Goal: Task Accomplishment & Management: Complete application form

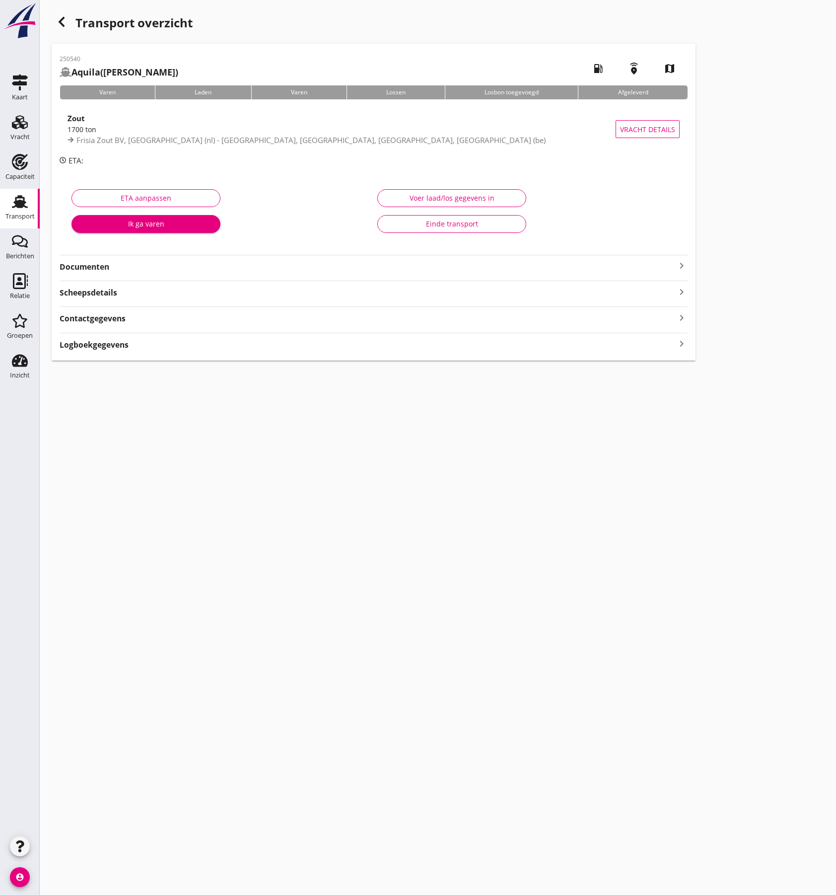
click at [20, 206] on use at bounding box center [20, 201] width 16 height 13
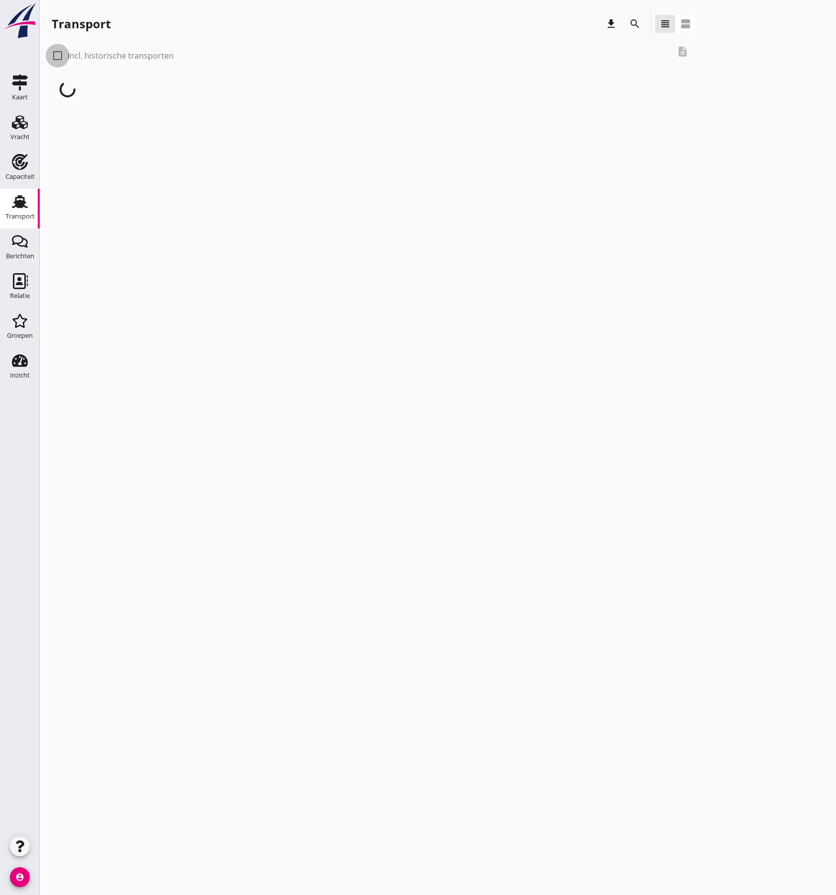
click at [59, 58] on div at bounding box center [57, 55] width 17 height 17
checkbox input "true"
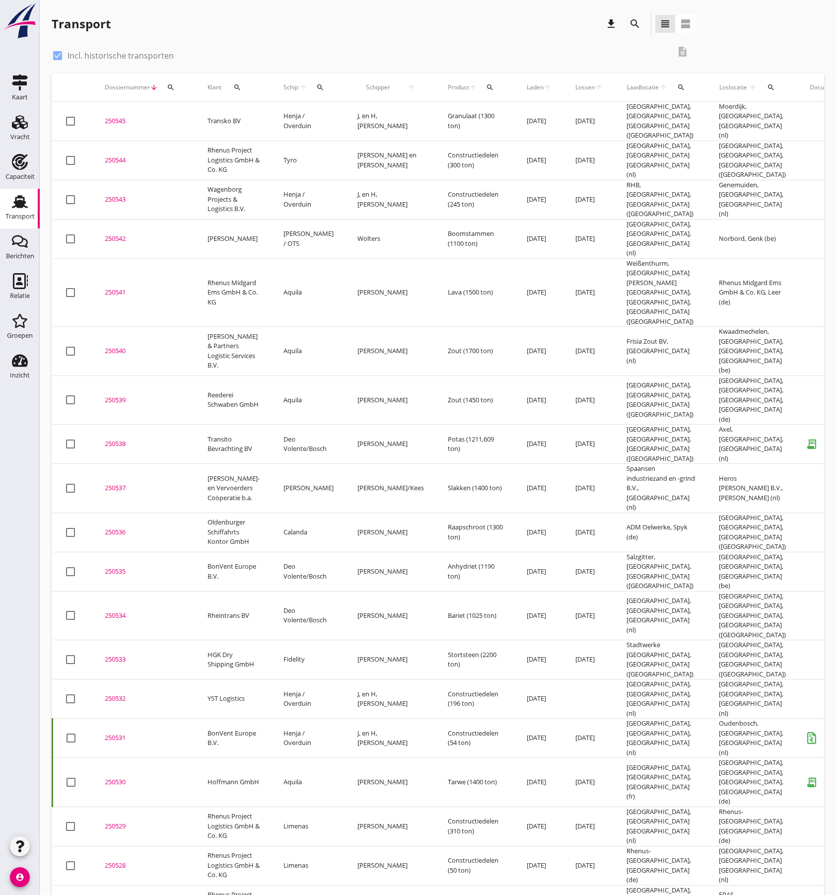
click at [677, 88] on icon "search" at bounding box center [681, 87] width 8 height 8
click at [669, 112] on input "text" at bounding box center [701, 116] width 103 height 16
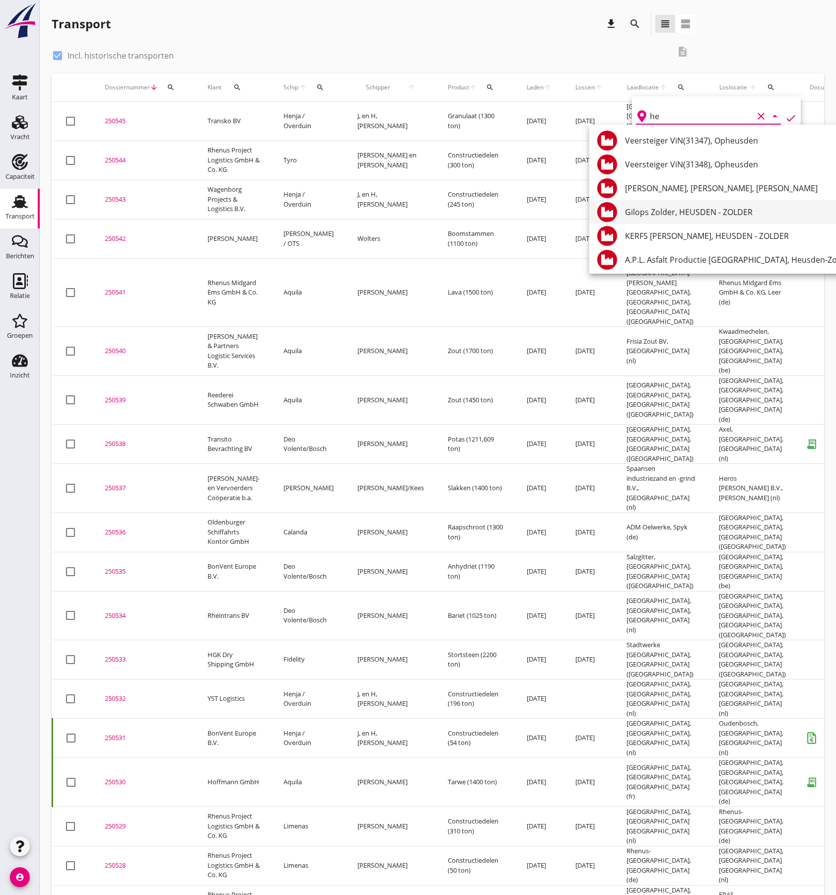
type input "h"
click at [767, 86] on icon "search" at bounding box center [771, 87] width 8 height 8
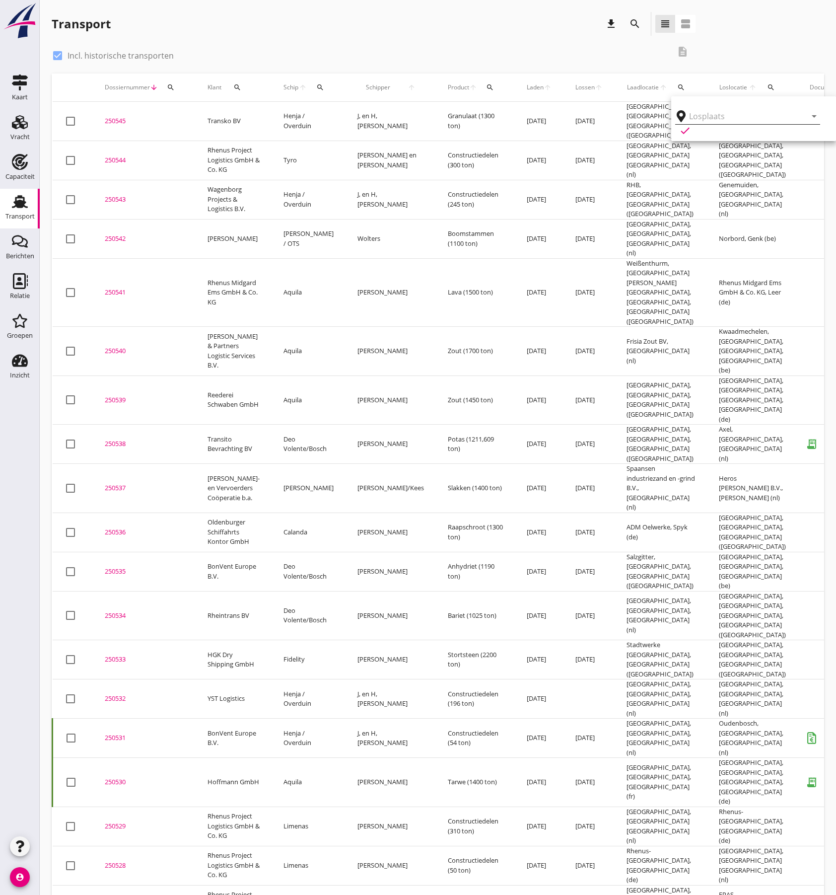
click at [699, 118] on input "text" at bounding box center [740, 116] width 103 height 16
type input "veen"
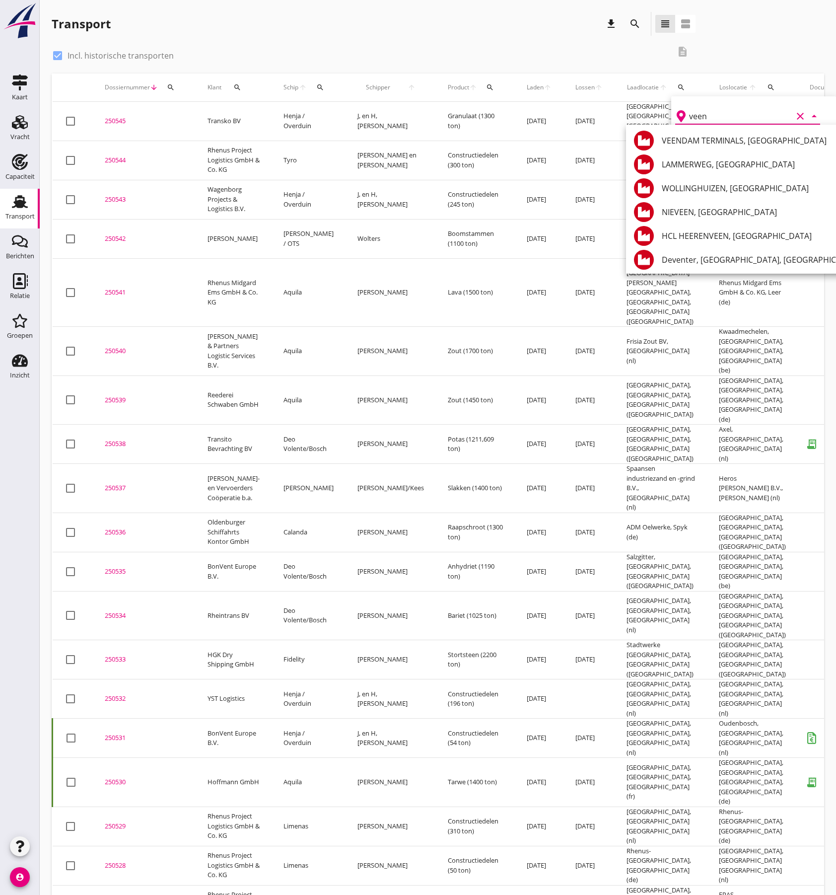
click at [794, 117] on icon "clear" at bounding box center [800, 116] width 12 height 12
click at [292, 42] on div "check_box Incl. historische transporten description" at bounding box center [374, 55] width 644 height 30
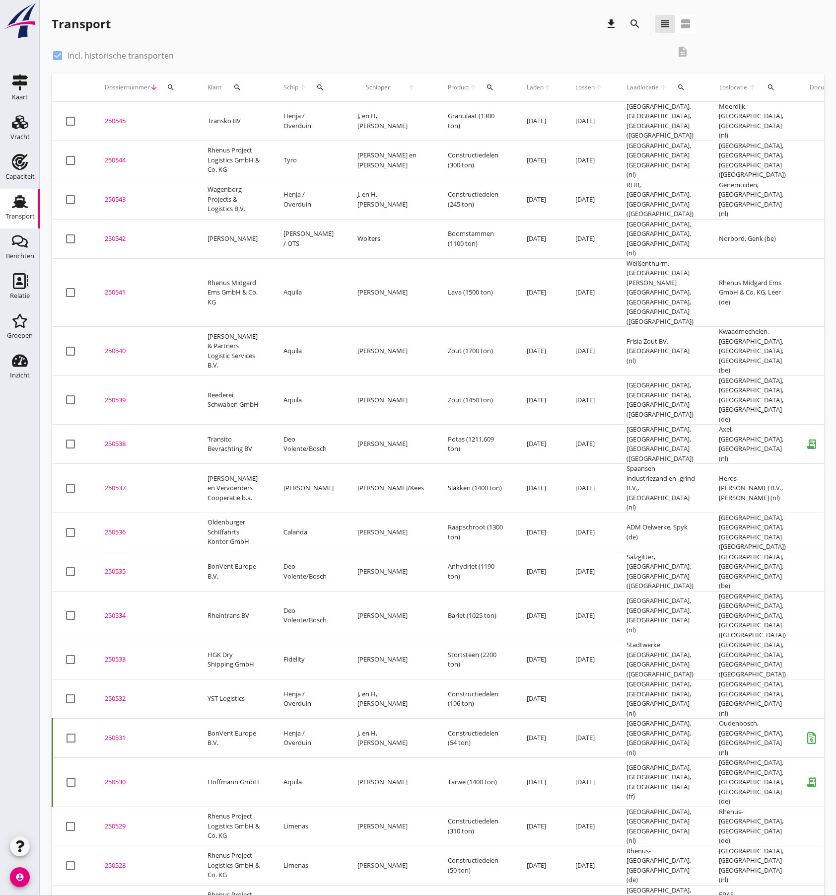
click at [241, 86] on div "search" at bounding box center [237, 87] width 24 height 8
click at [235, 111] on input "Zoeken op opdrachtgever..." at bounding box center [280, 116] width 103 height 16
click at [246, 140] on div "Transko BV" at bounding box center [289, 141] width 105 height 12
type input "Transko BV"
click at [369, 117] on icon "check" at bounding box center [375, 116] width 12 height 12
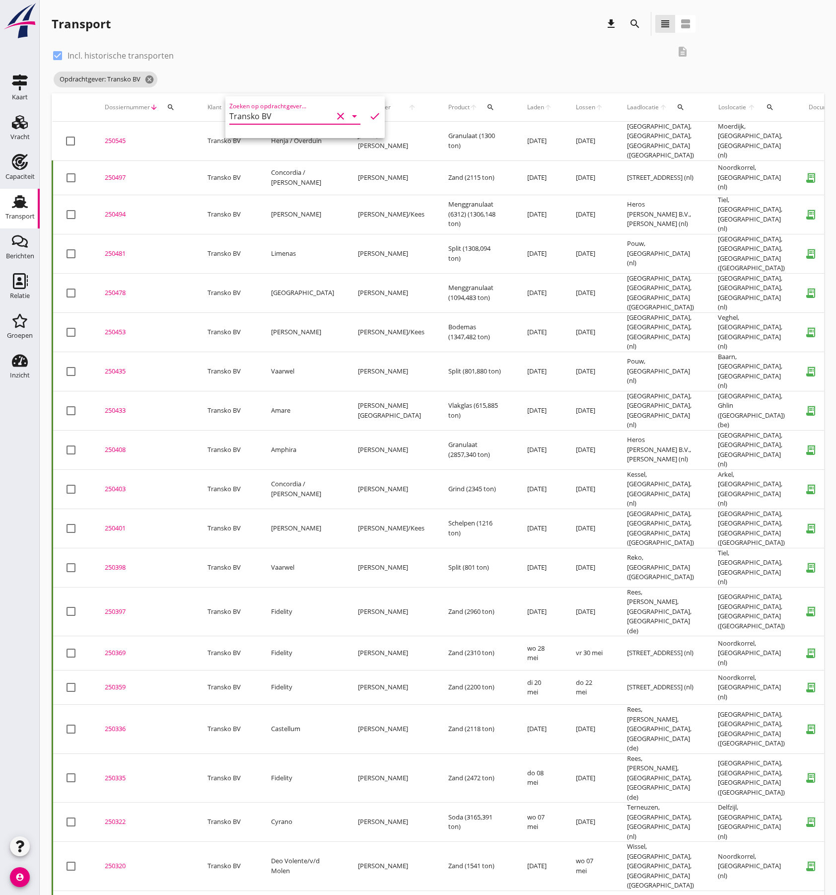
click at [370, 118] on icon "check" at bounding box center [375, 116] width 12 height 12
click at [369, 118] on icon "check" at bounding box center [375, 116] width 12 height 12
click at [369, 114] on icon "check" at bounding box center [375, 116] width 12 height 12
click at [445, 69] on div "check_box Incl. historische transporten description" at bounding box center [374, 55] width 644 height 30
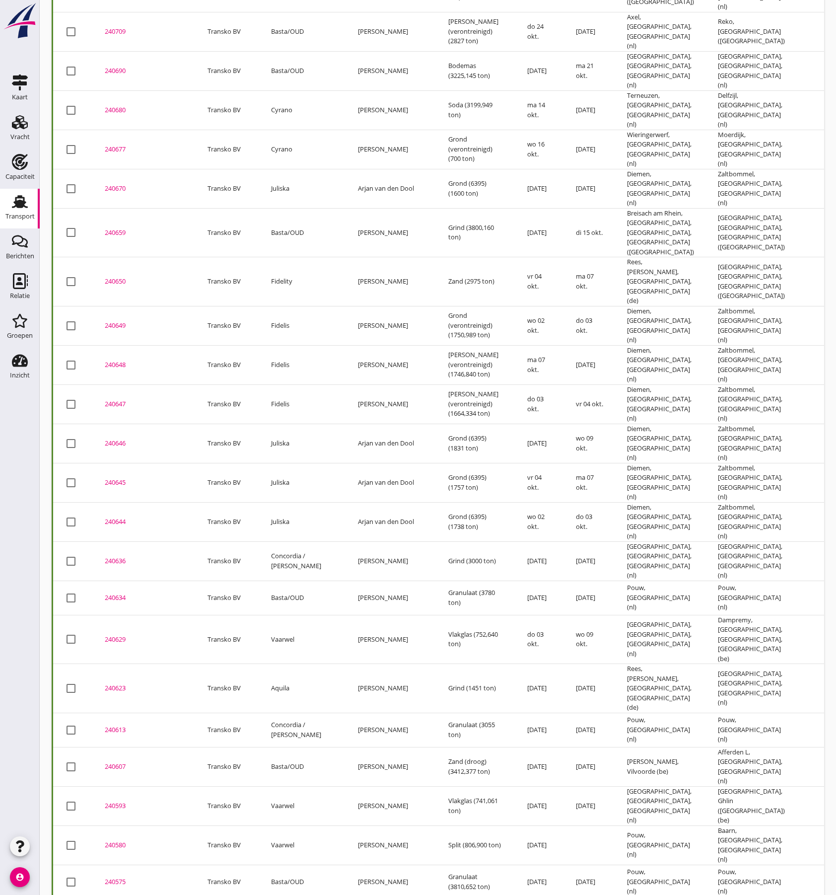
scroll to position [2286, 0]
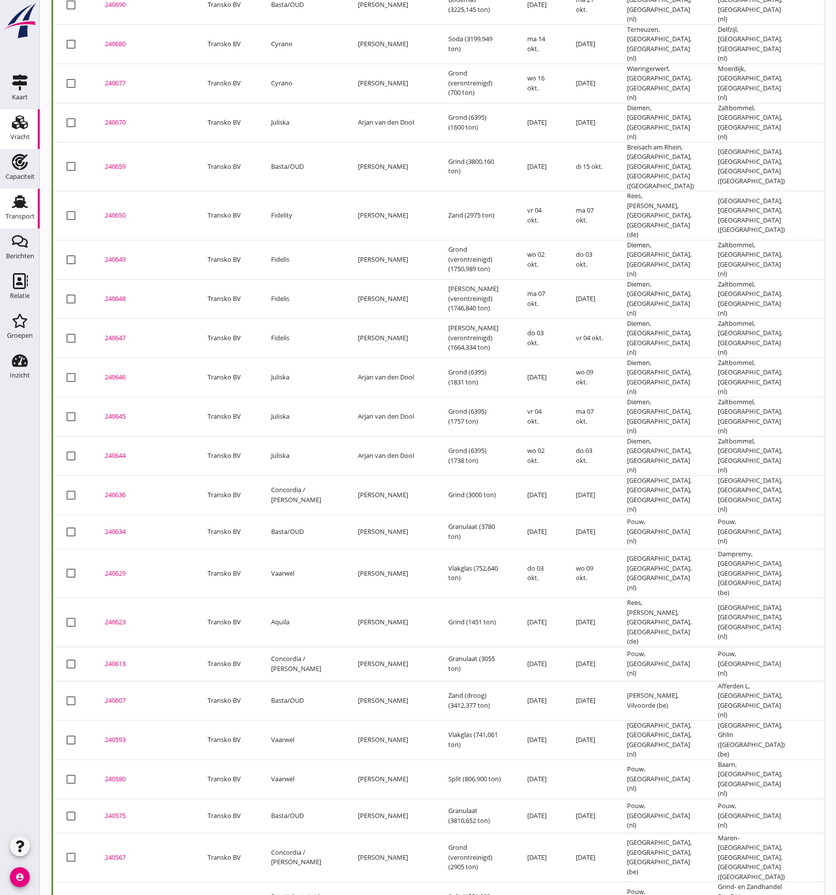
click at [28, 134] on div "Vracht" at bounding box center [19, 137] width 19 height 6
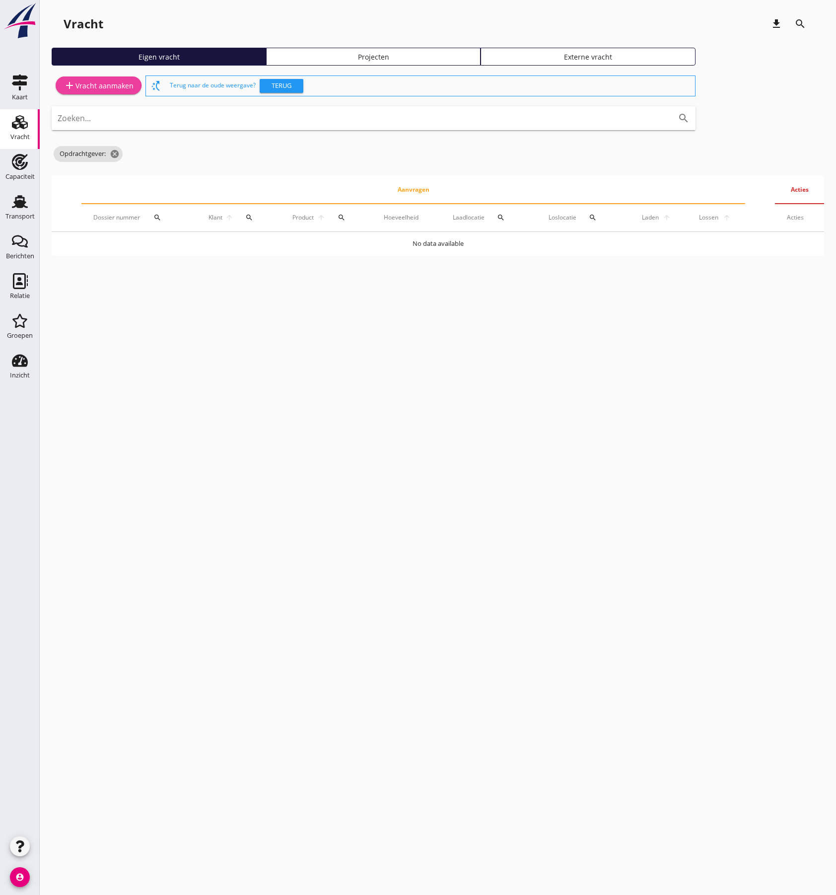
click at [111, 88] on div "add Vracht aanmaken" at bounding box center [99, 85] width 70 height 12
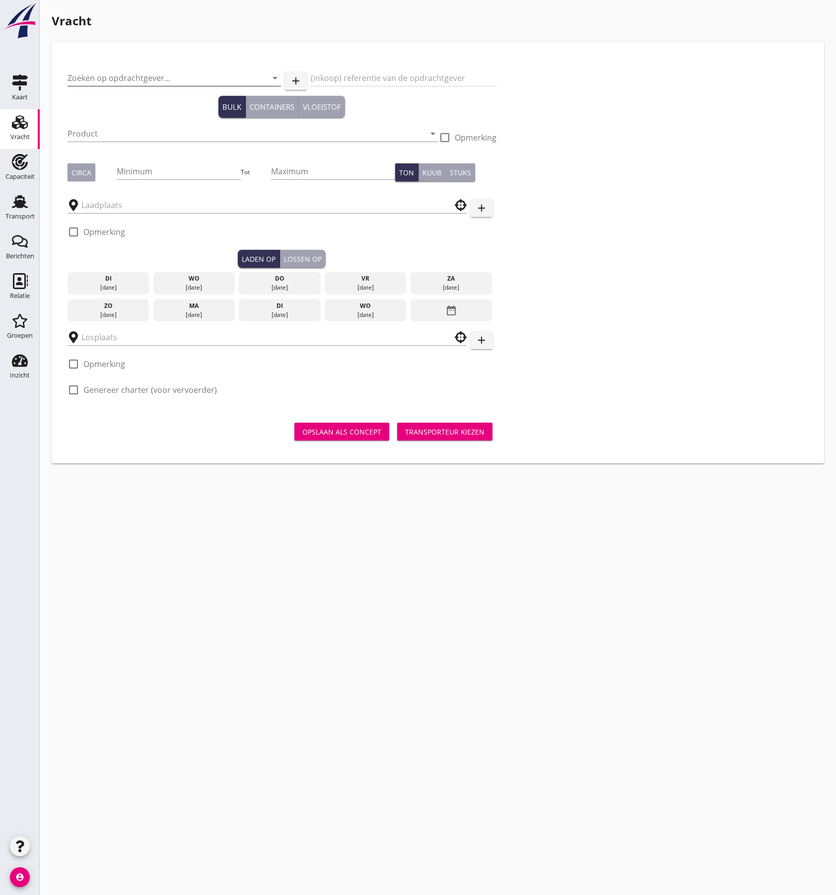
click at [120, 84] on input "Zoeken op opdrachtgever..." at bounding box center [161, 78] width 186 height 16
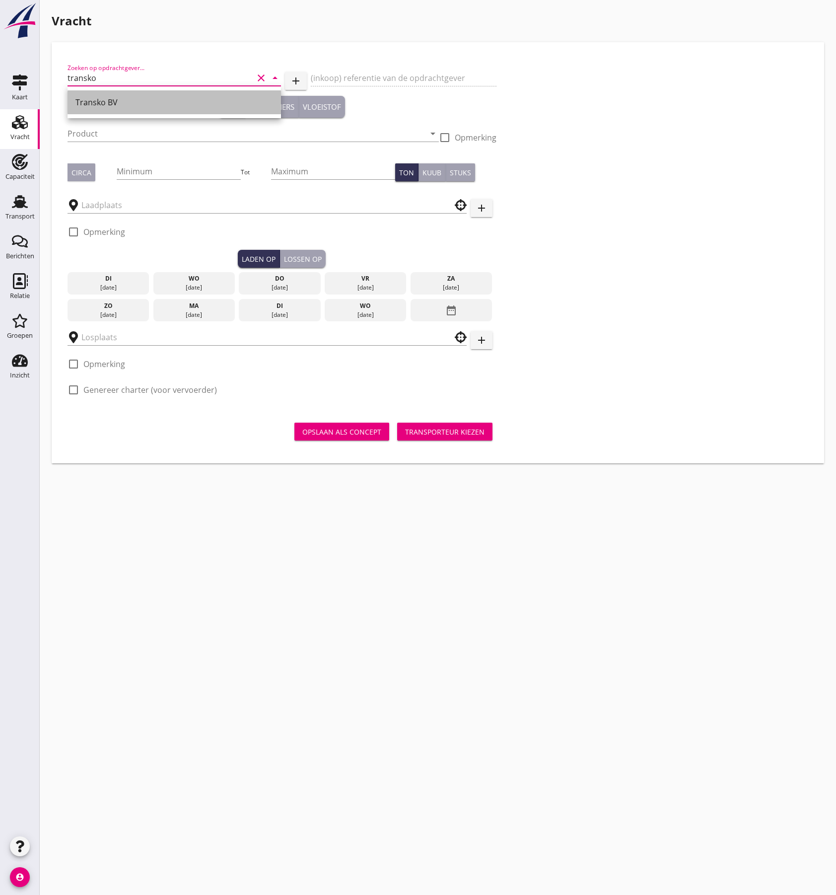
click at [112, 102] on div "Transko BV" at bounding box center [174, 102] width 198 height 12
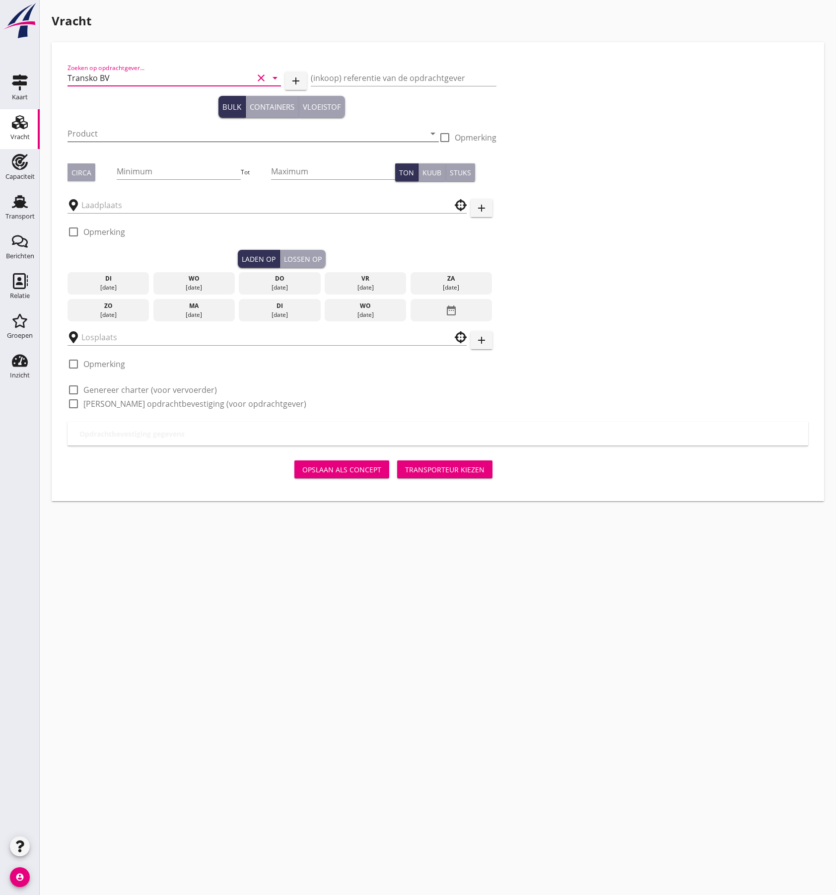
type input "Transko BV"
click at [98, 136] on input "Product" at bounding box center [246, 134] width 357 height 16
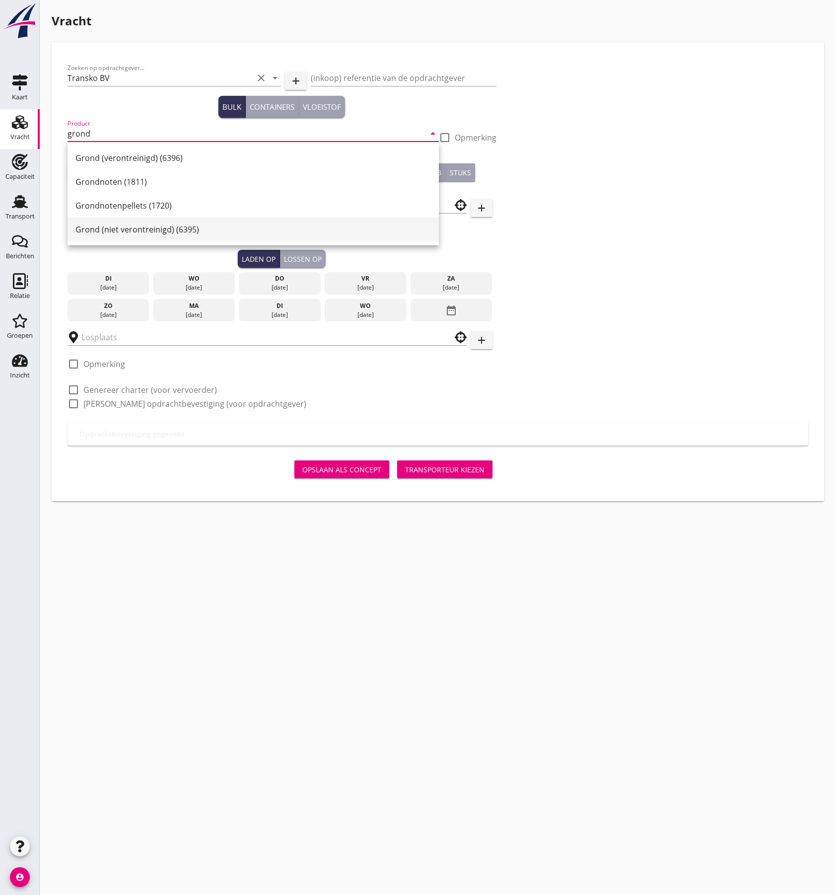
click at [167, 235] on div "Grond (niet verontreinigd) (6395)" at bounding box center [252, 229] width 355 height 24
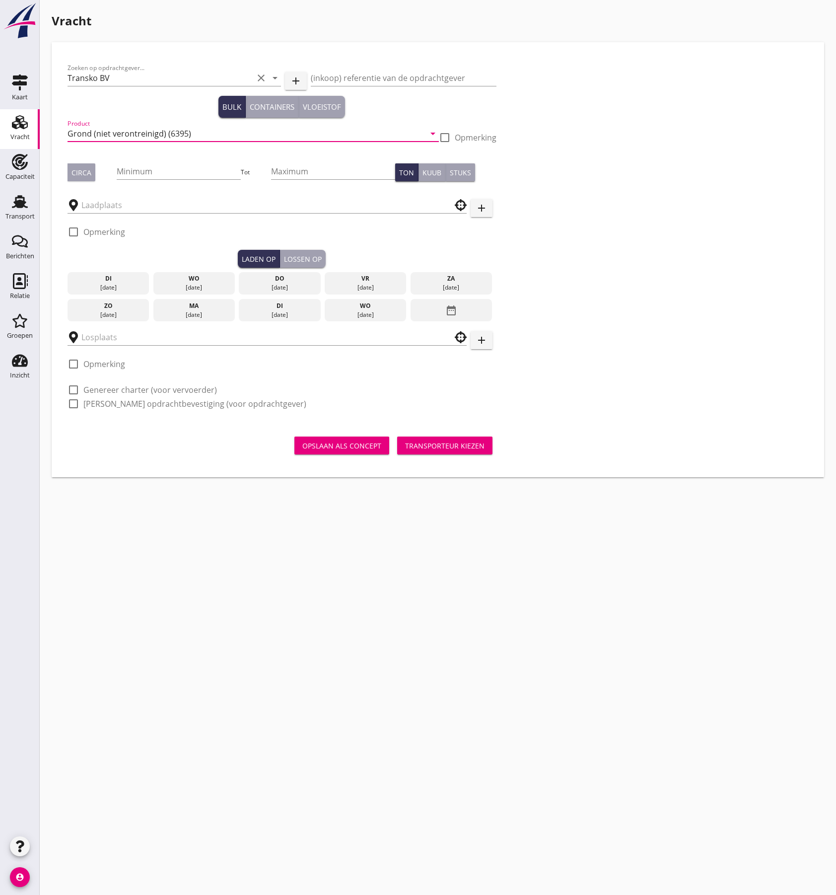
type input "Grond (niet verontreinigd) (6395)"
click at [79, 175] on div "Circa" at bounding box center [81, 172] width 20 height 10
click at [149, 169] on input "Minimum" at bounding box center [179, 171] width 125 height 16
type input "3000"
click at [87, 207] on input "text" at bounding box center [259, 205] width 357 height 16
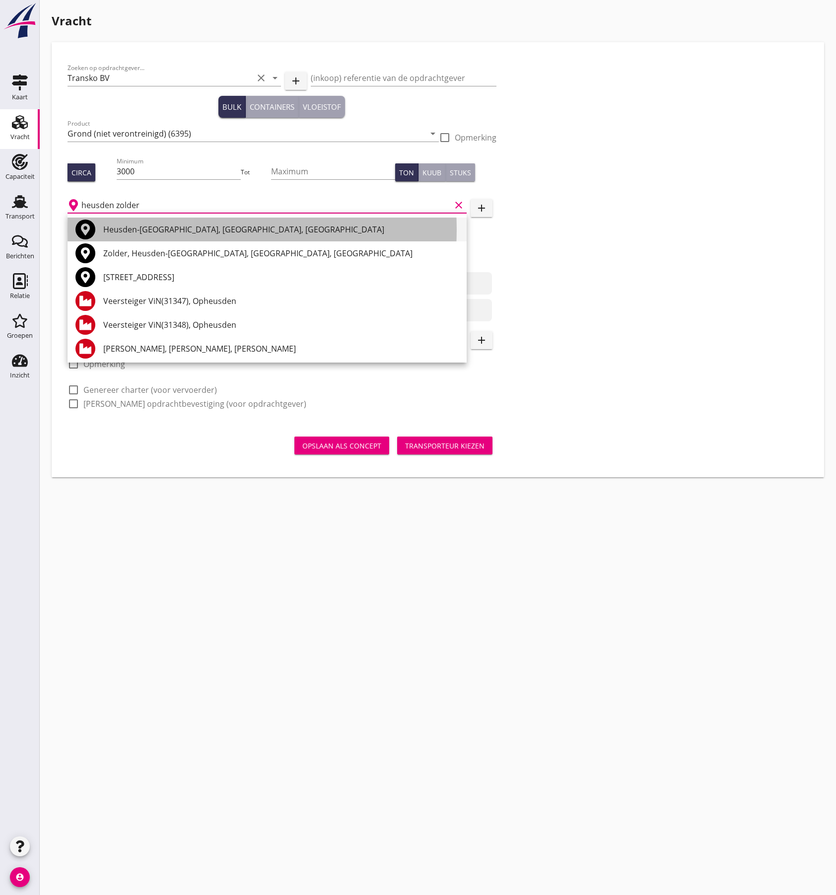
click at [226, 225] on div "Heusden-[GEOGRAPHIC_DATA], [GEOGRAPHIC_DATA], [GEOGRAPHIC_DATA]" at bounding box center [280, 229] width 355 height 12
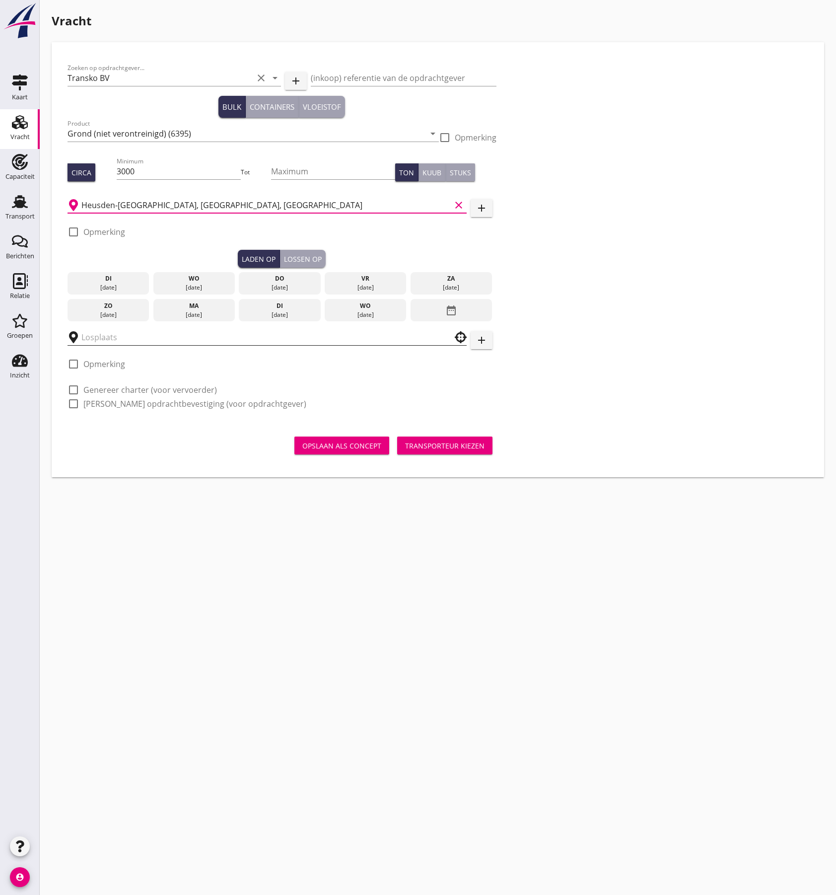
type input "Heusden-[GEOGRAPHIC_DATA], [GEOGRAPHIC_DATA], [GEOGRAPHIC_DATA]"
click at [161, 331] on input "text" at bounding box center [259, 337] width 357 height 16
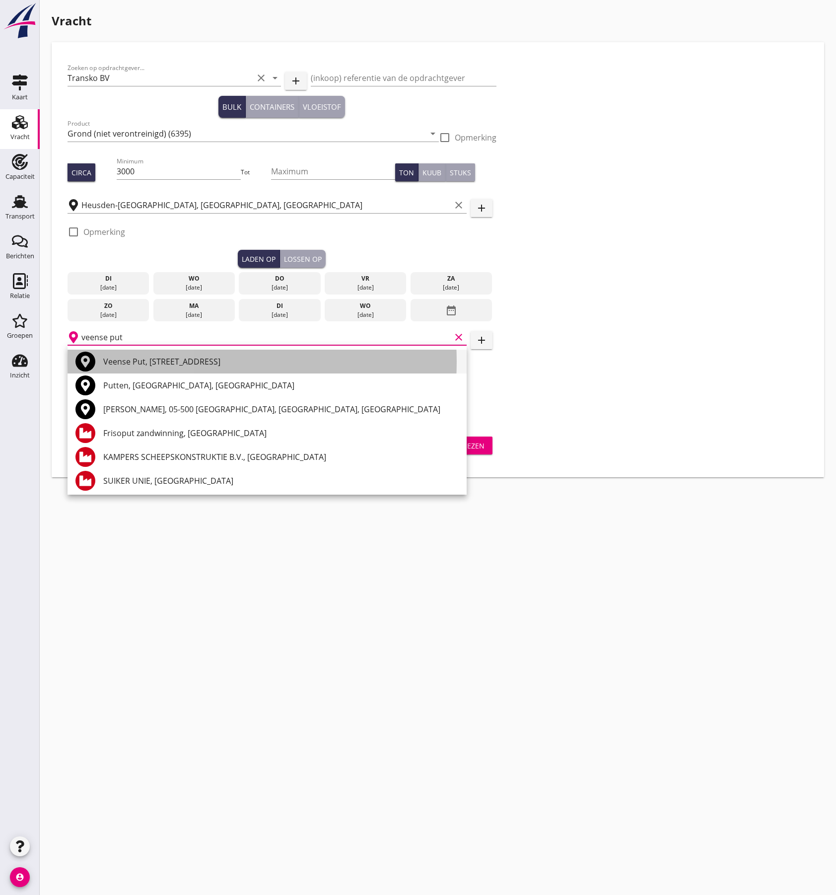
click at [167, 361] on div "Veense Put, [STREET_ADDRESS]" at bounding box center [280, 361] width 355 height 12
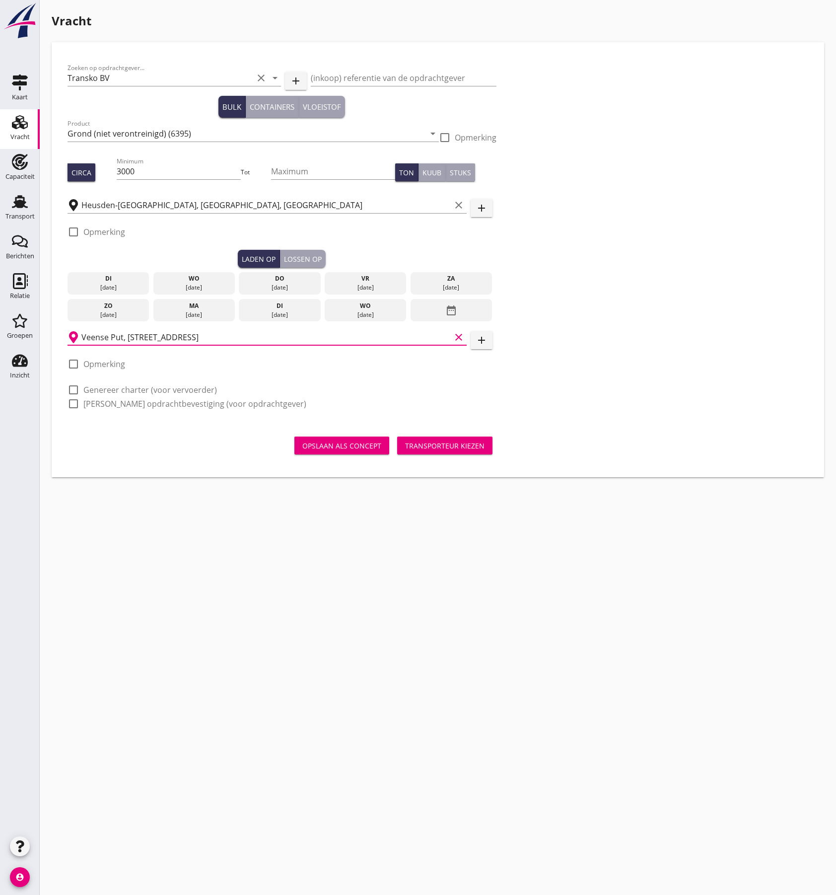
type input "Veense Put, [STREET_ADDRESS]"
click at [74, 390] on div at bounding box center [73, 389] width 17 height 17
checkbox input "true"
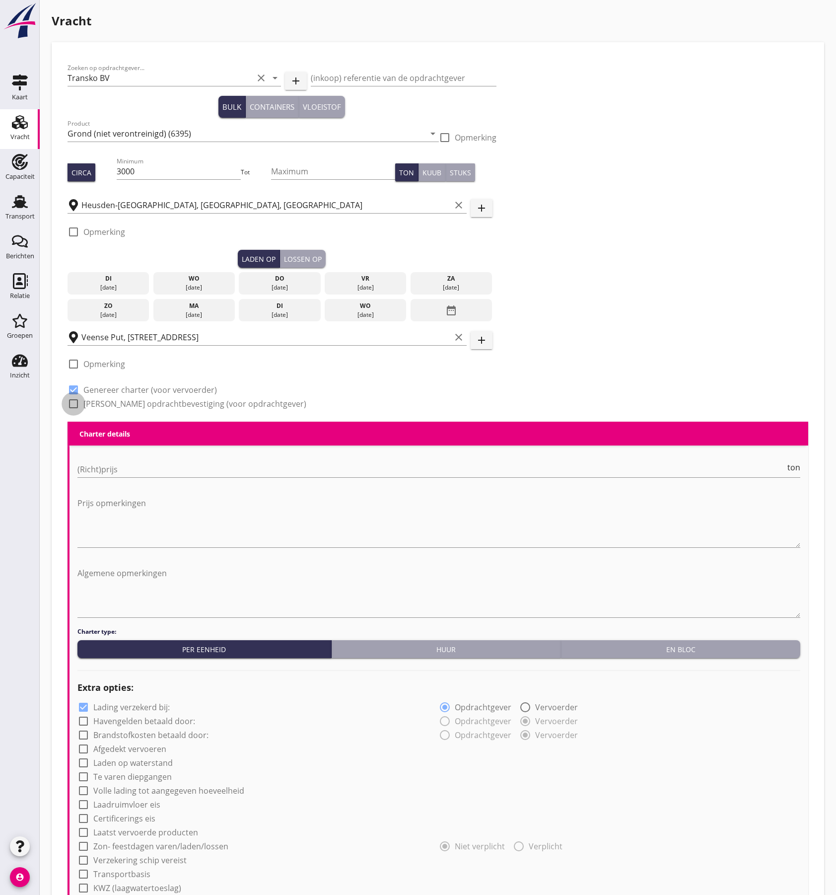
click at [74, 404] on div at bounding box center [73, 403] width 17 height 17
checkbox input "true"
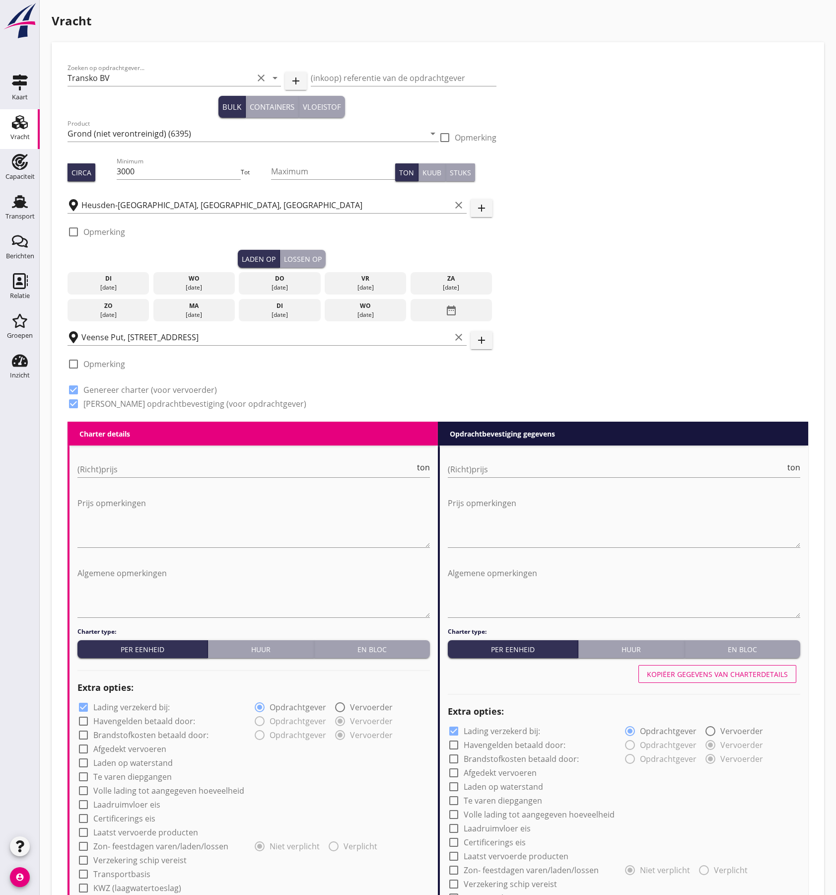
click at [553, 299] on div "Zoeken op opdrachtgever... Transko BV clear arrow_drop_down add (inkoop) refere…" at bounding box center [438, 239] width 749 height 363
click at [205, 318] on div "[DATE]" at bounding box center [194, 314] width 77 height 9
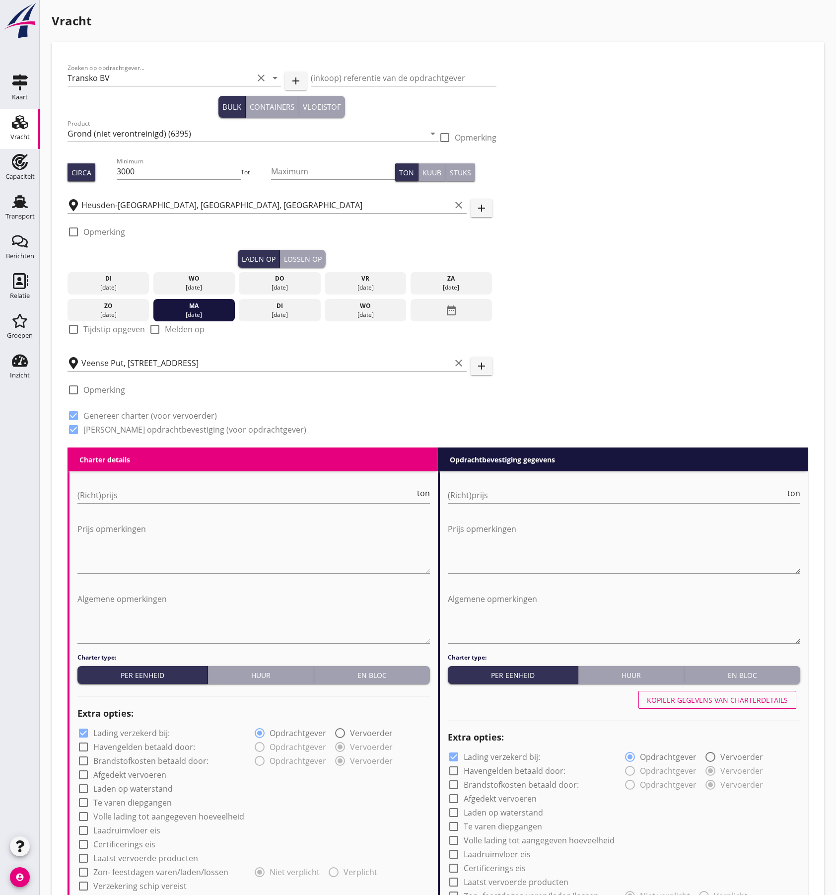
click at [85, 330] on label "Tijdstip opgeven" at bounding box center [114, 329] width 62 height 10
checkbox input "true"
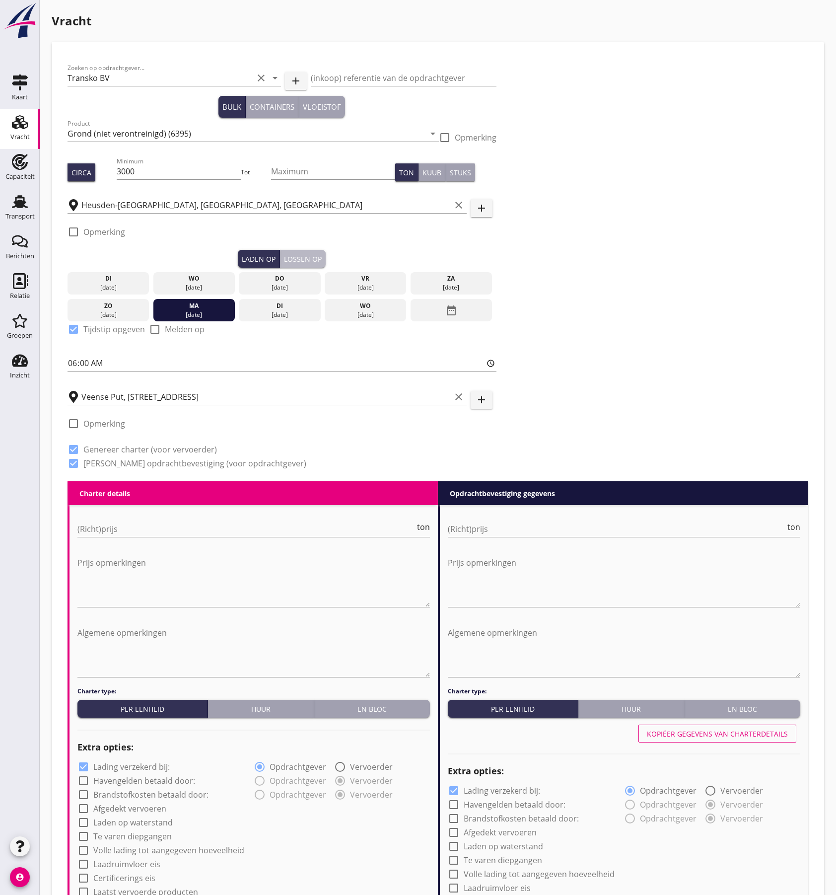
click at [298, 259] on div "Lossen op" at bounding box center [303, 259] width 38 height 10
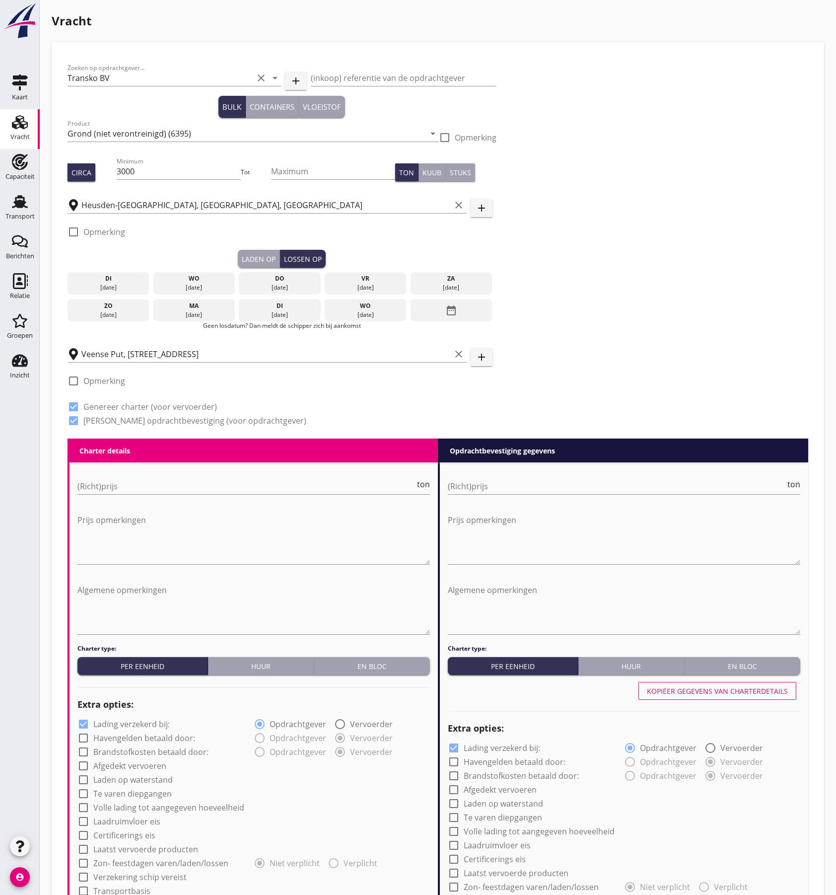
click at [275, 313] on div "[DATE]" at bounding box center [279, 314] width 77 height 9
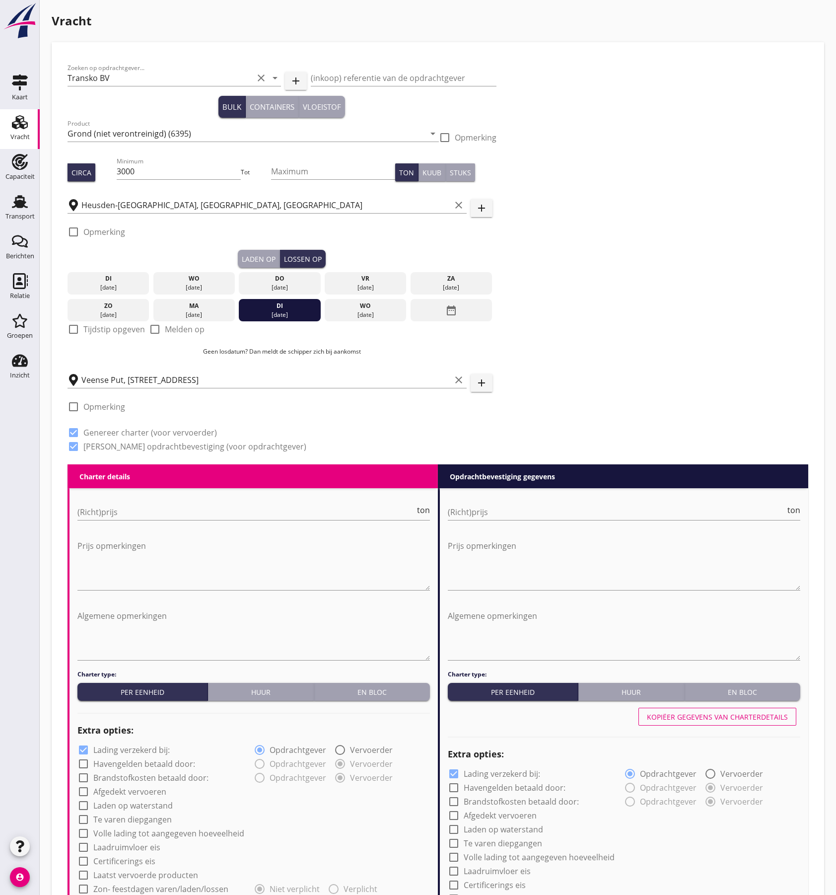
drag, startPoint x: 116, startPoint y: 329, endPoint x: 346, endPoint y: 304, distance: 231.1
click at [117, 329] on label "Tijdstip opgeven" at bounding box center [114, 329] width 62 height 10
checkbox input "true"
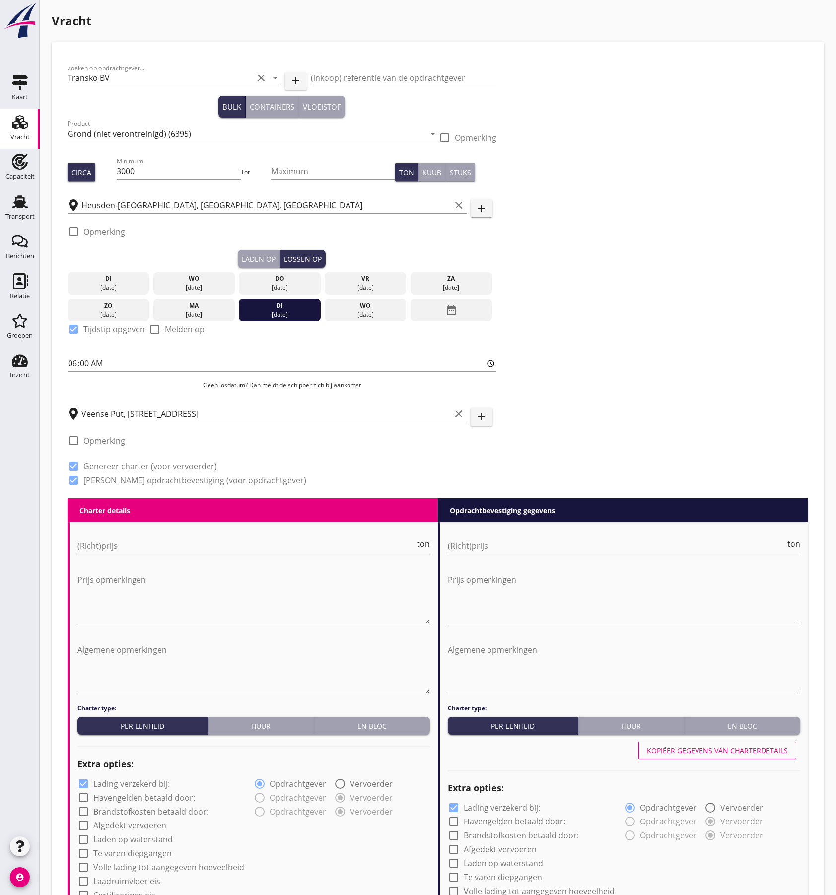
click at [613, 280] on div "Zoeken op opdrachtgever... Transko BV clear arrow_drop_down add (inkoop) refere…" at bounding box center [438, 278] width 749 height 440
click at [203, 547] on input "(Richt)prijs" at bounding box center [246, 546] width 338 height 16
type input "3"
type input "3.25"
click at [535, 543] on input "(Richt)prijs" at bounding box center [617, 546] width 338 height 16
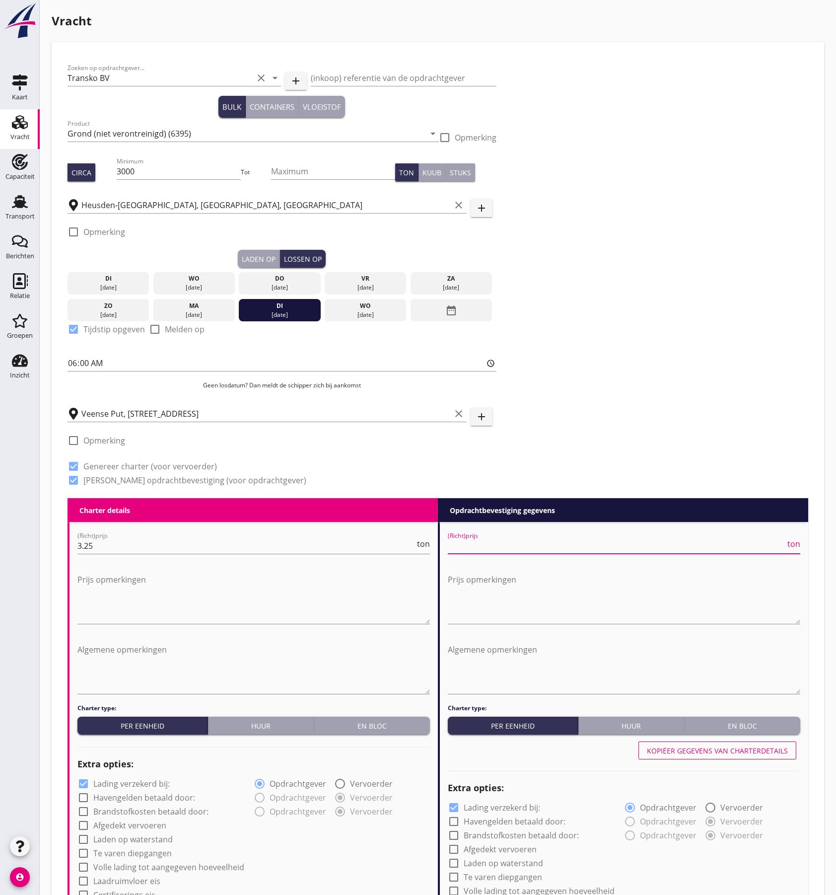
type input "3"
type input "3.25"
click at [650, 391] on div "Zoeken op opdrachtgever... Transko BV clear arrow_drop_down add (inkoop) refere…" at bounding box center [438, 278] width 749 height 440
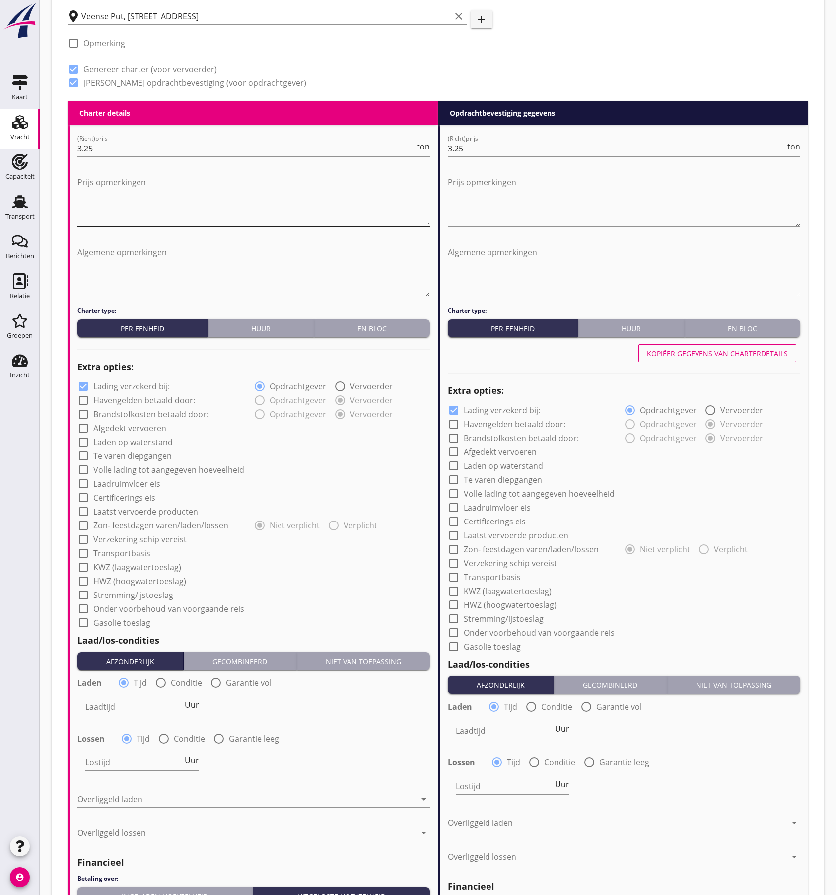
scroll to position [596, 0]
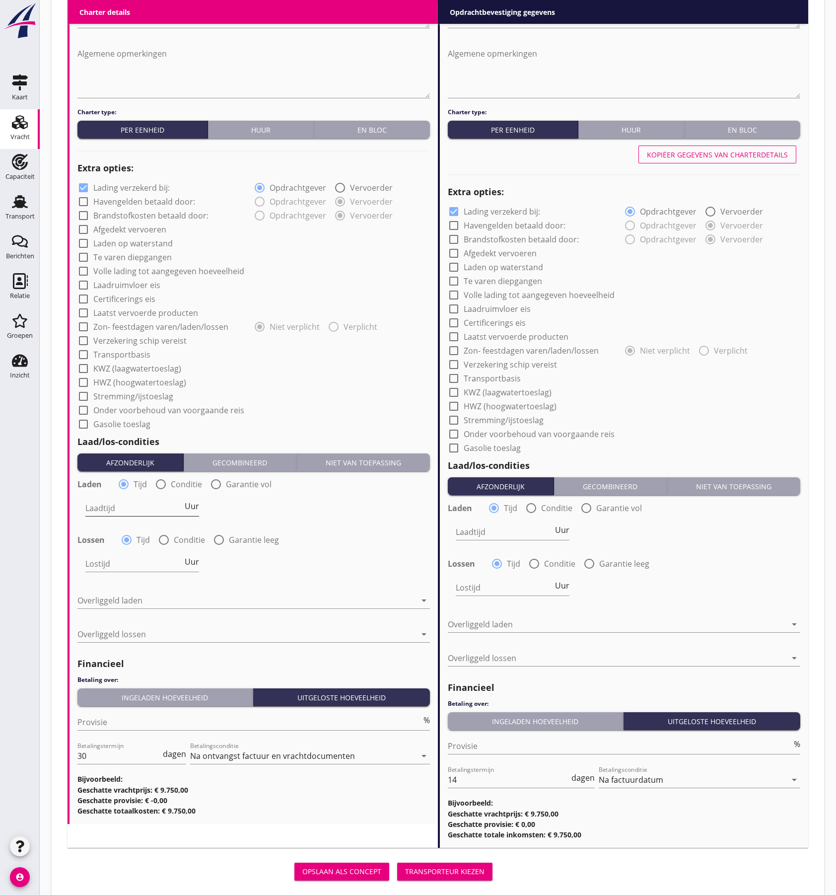
click at [119, 503] on input "Laadtijd" at bounding box center [133, 508] width 97 height 16
type input "24"
click at [116, 557] on input "Lostijd" at bounding box center [133, 564] width 97 height 16
type input "24"
click at [155, 600] on div at bounding box center [246, 600] width 339 height 16
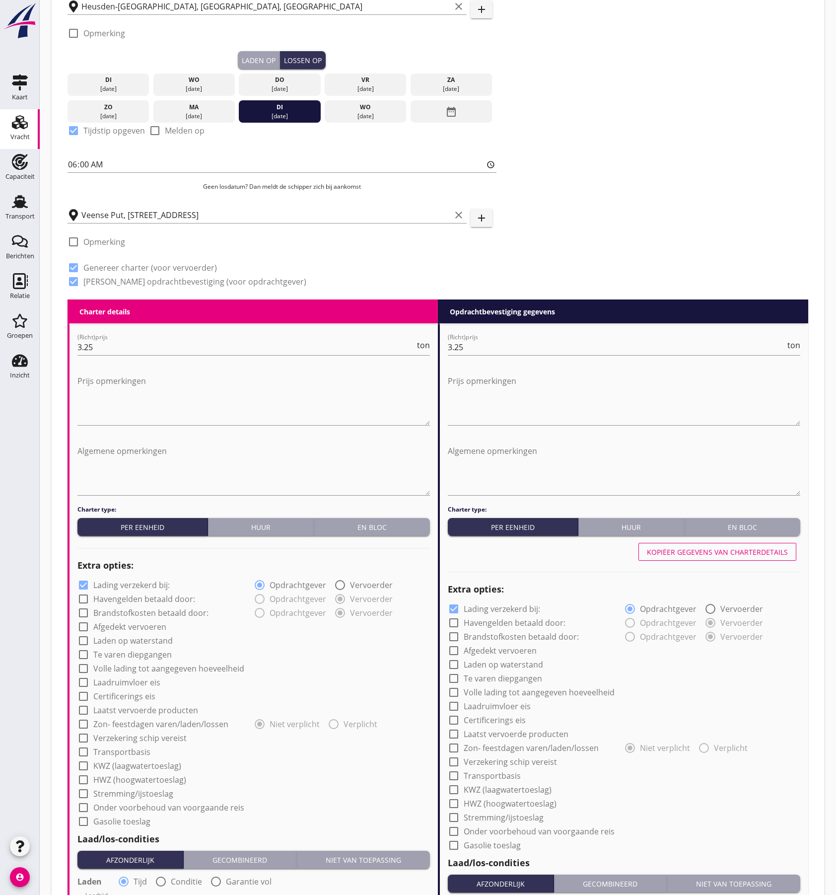
scroll to position [0, 0]
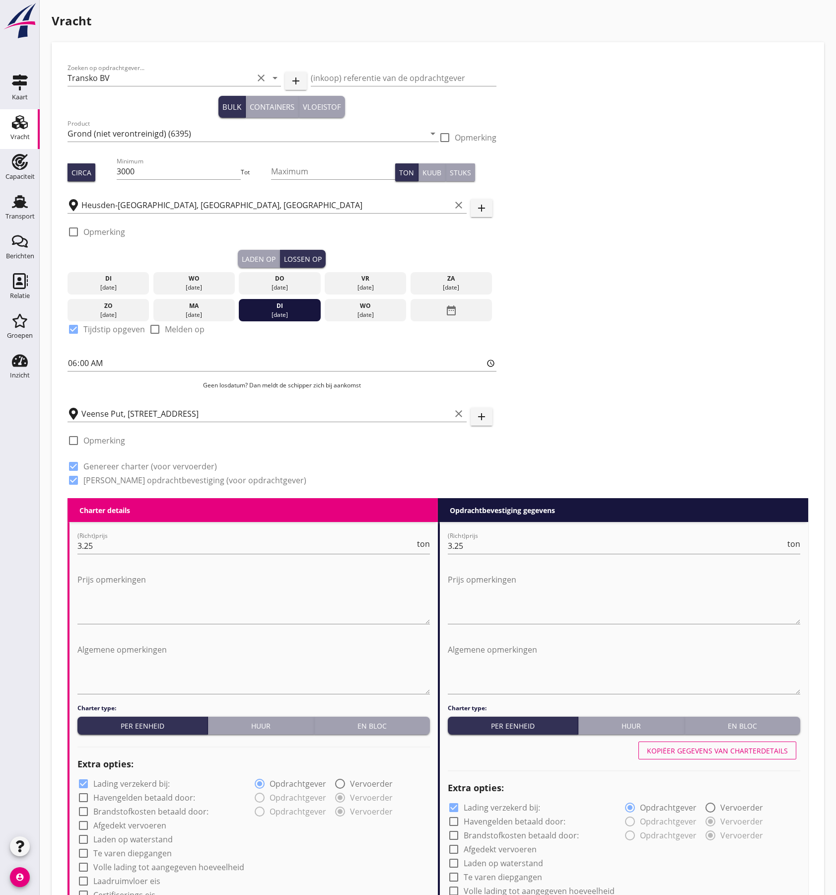
click at [78, 235] on div at bounding box center [73, 231] width 17 height 17
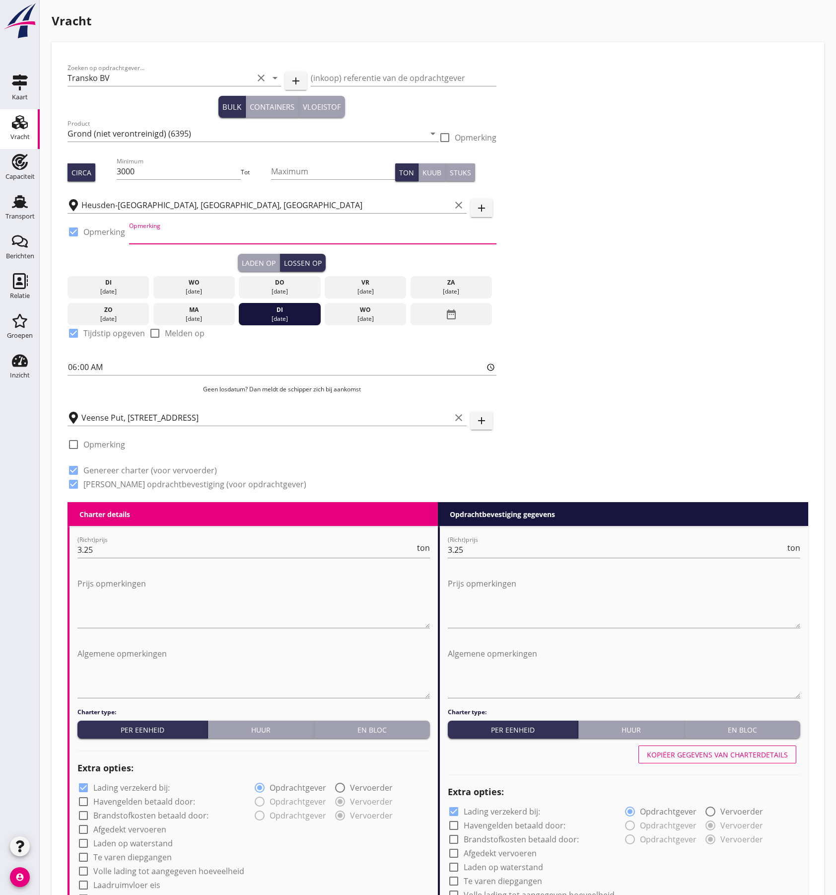
click at [181, 240] on input "Opmerking" at bounding box center [312, 236] width 367 height 16
click at [75, 232] on div at bounding box center [73, 231] width 17 height 17
checkbox input "false"
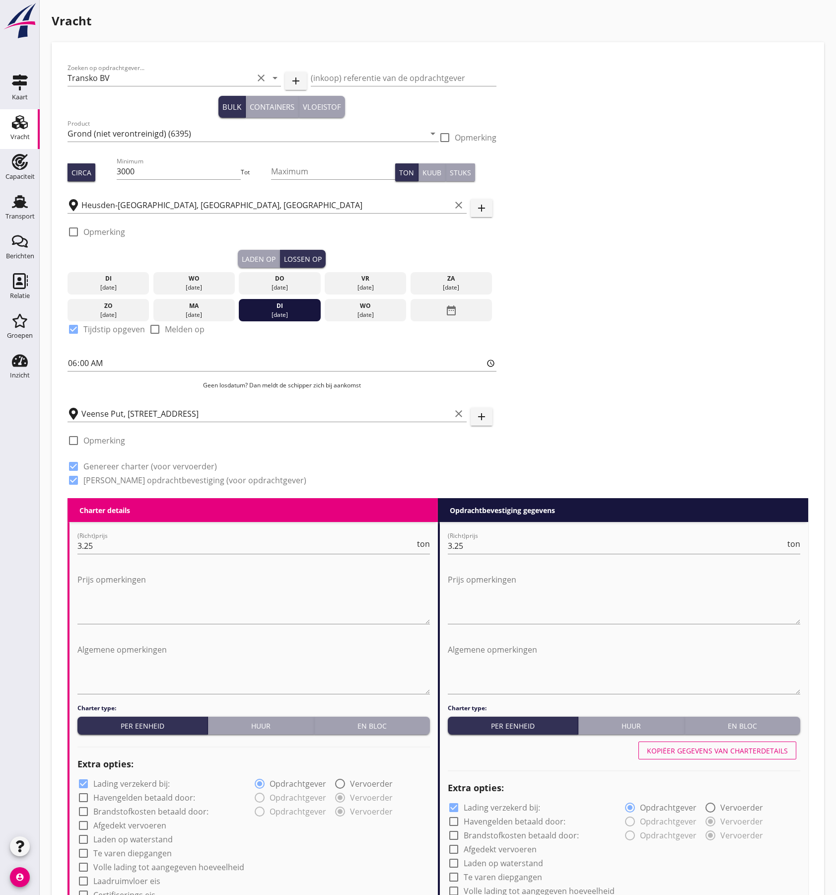
click at [586, 255] on div "Zoeken op opdrachtgever... Transko BV clear arrow_drop_down add (inkoop) refere…" at bounding box center [438, 278] width 749 height 440
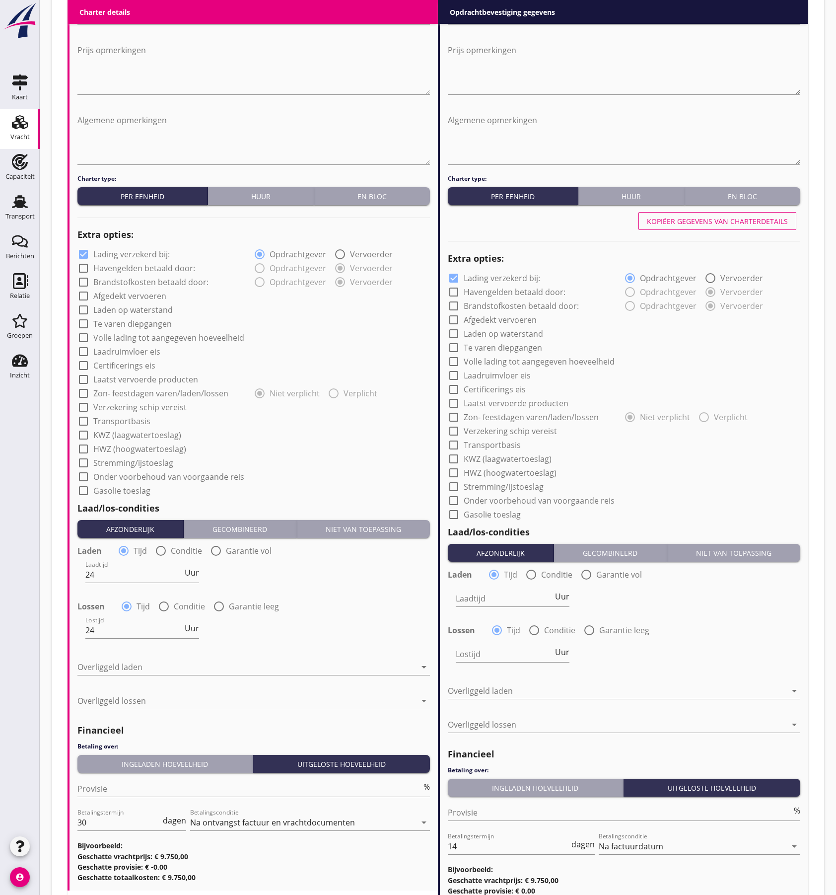
scroll to position [616, 0]
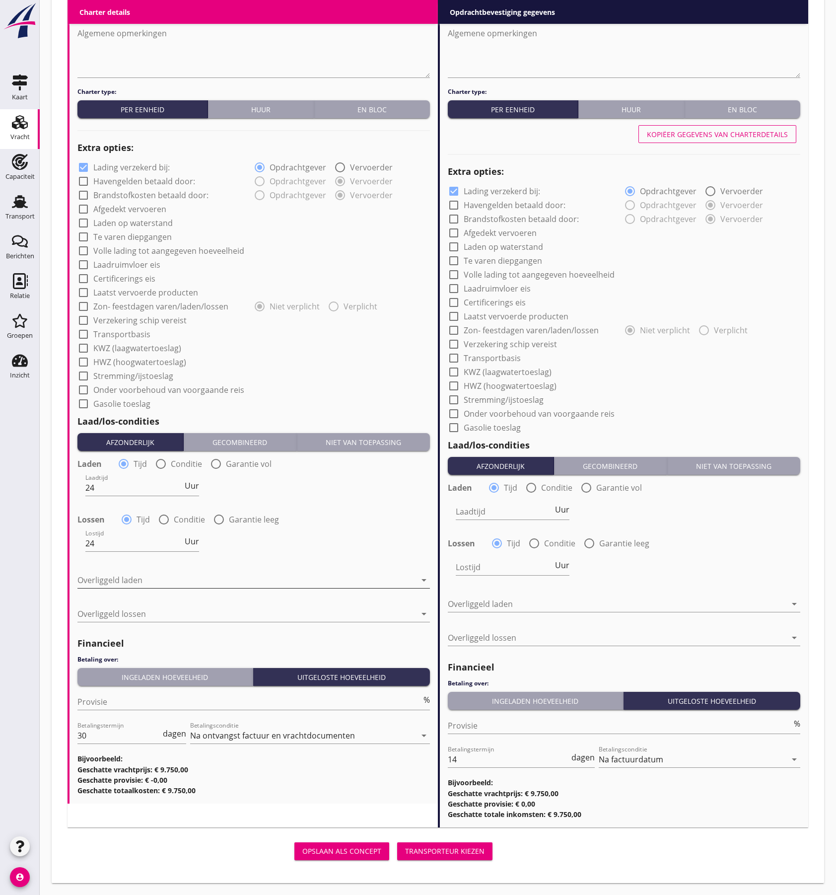
click at [181, 578] on div at bounding box center [246, 580] width 339 height 16
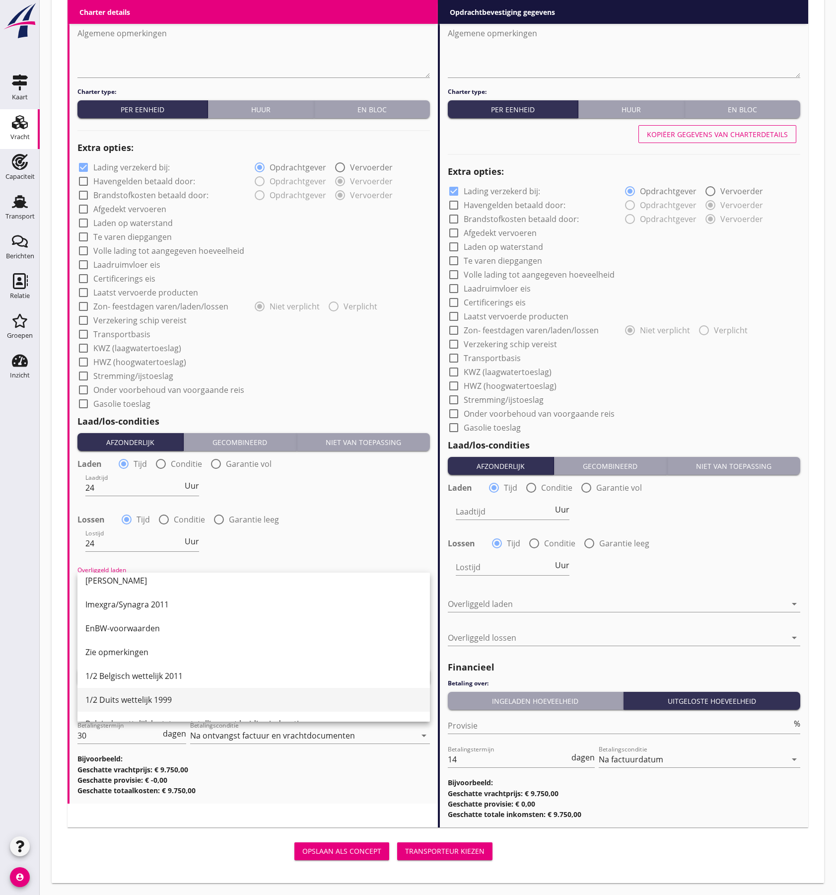
scroll to position [0, 0]
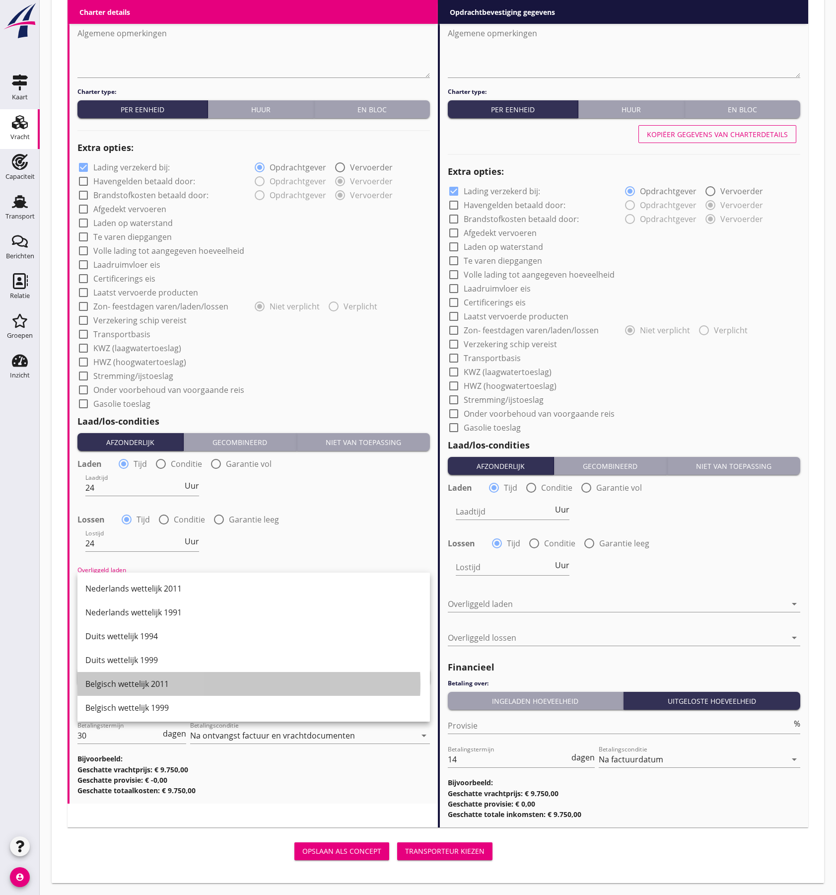
click at [170, 690] on div "Belgisch wettelijk 2011" at bounding box center [253, 684] width 337 height 24
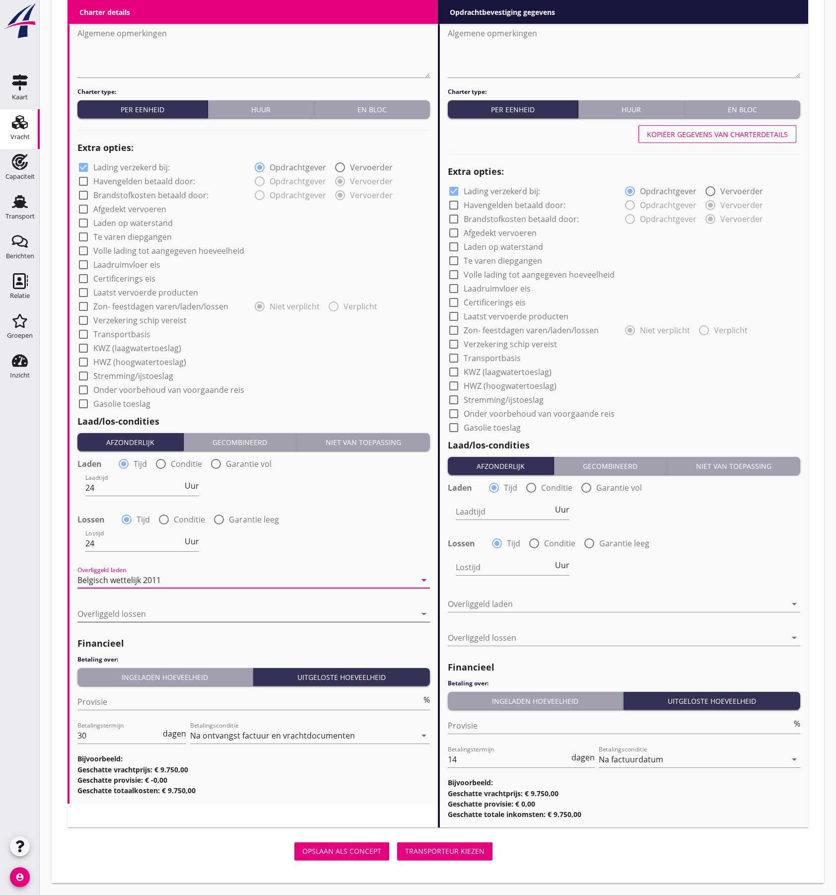
click at [171, 614] on div at bounding box center [246, 614] width 339 height 16
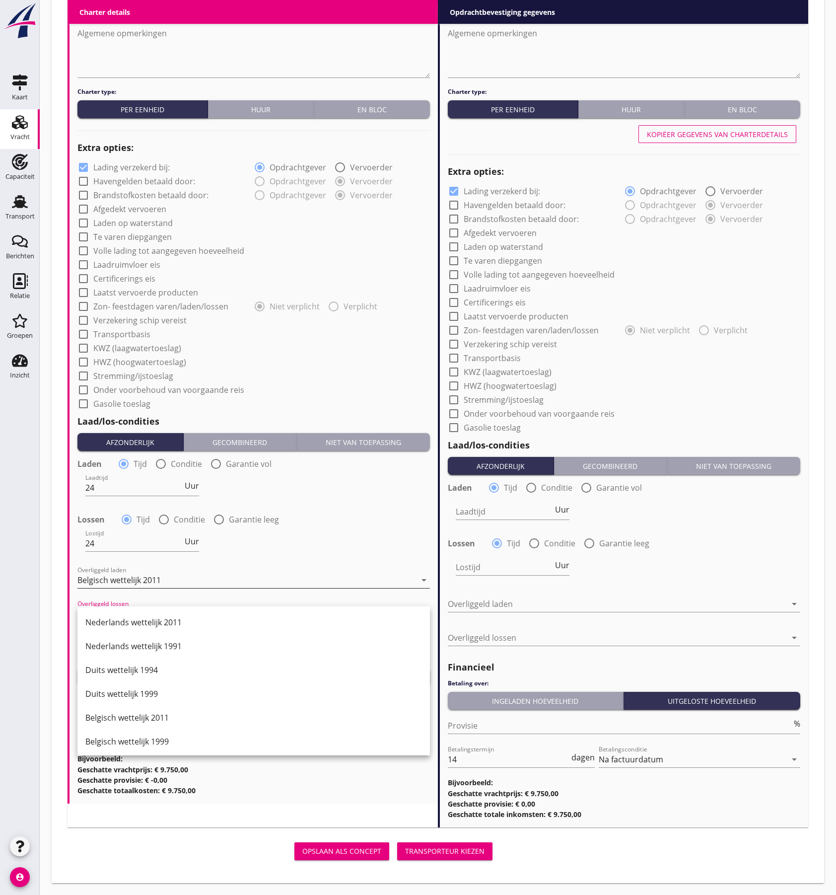
click at [222, 580] on div "Belgisch wettelijk 2011" at bounding box center [246, 580] width 339 height 16
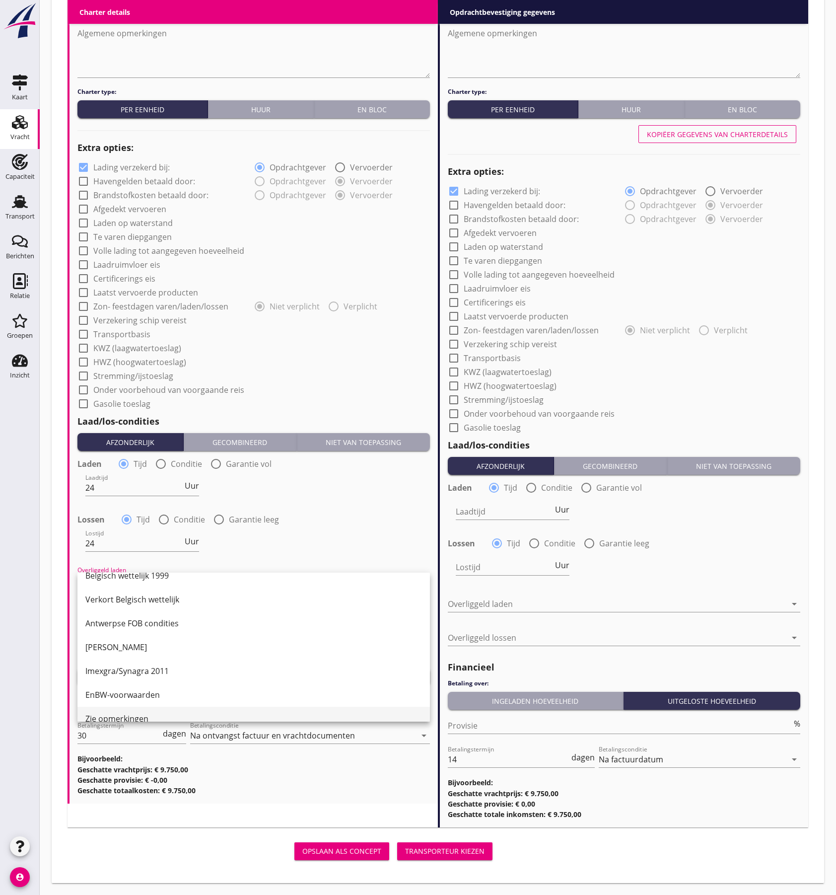
scroll to position [265, 0]
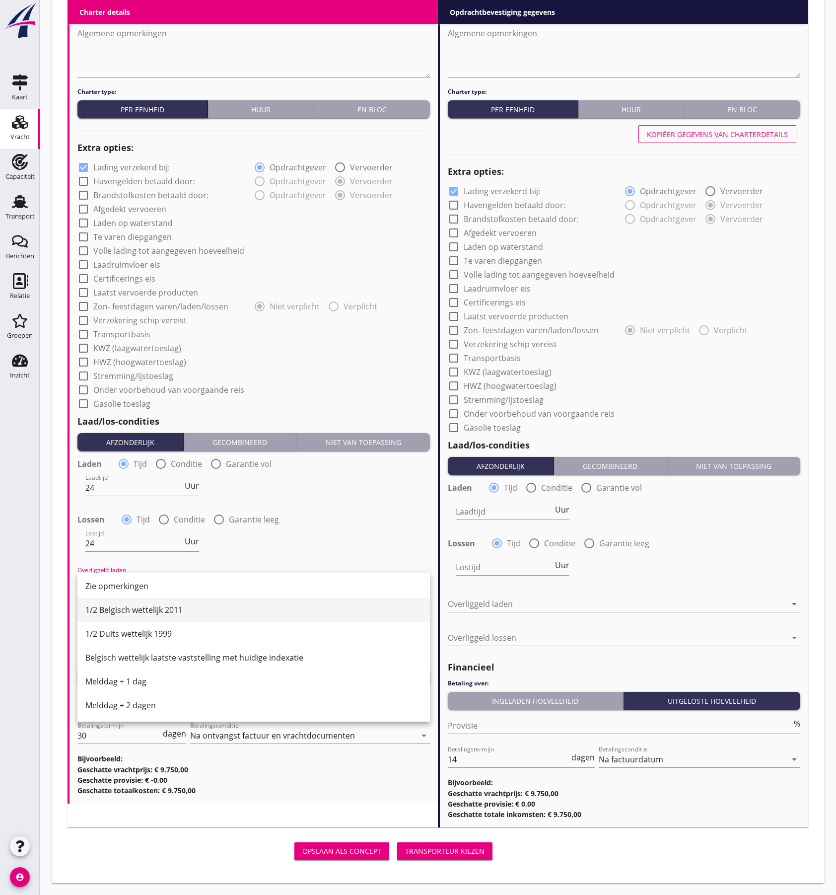
click at [191, 611] on div "1/2 Belgisch wettelijk 2011" at bounding box center [253, 610] width 337 height 12
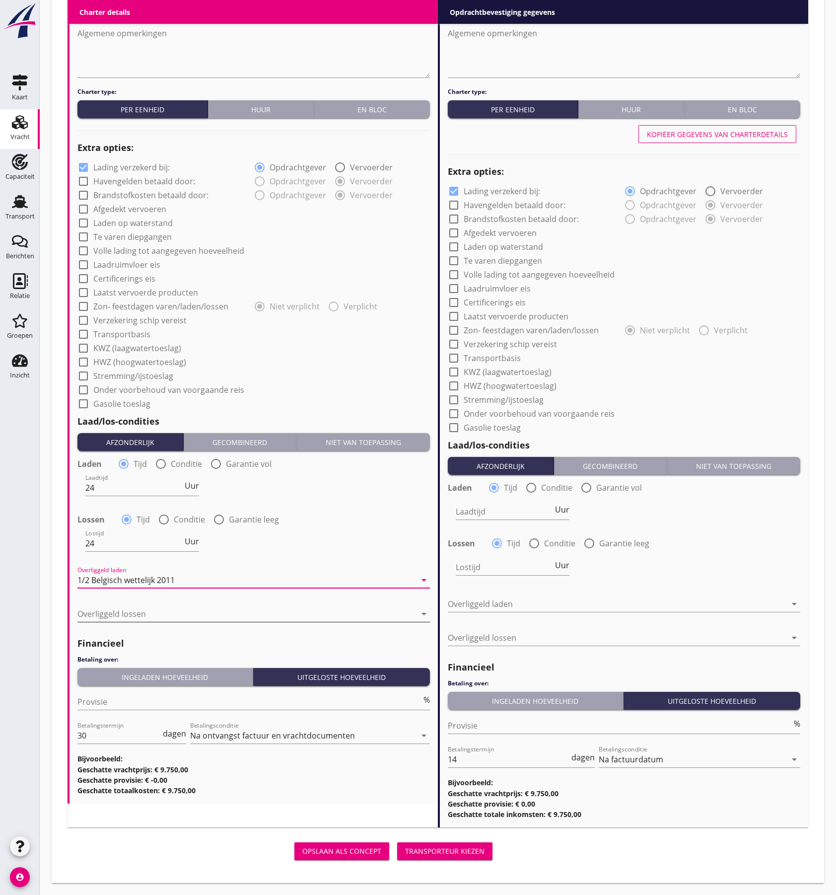
click at [192, 615] on div at bounding box center [246, 614] width 339 height 16
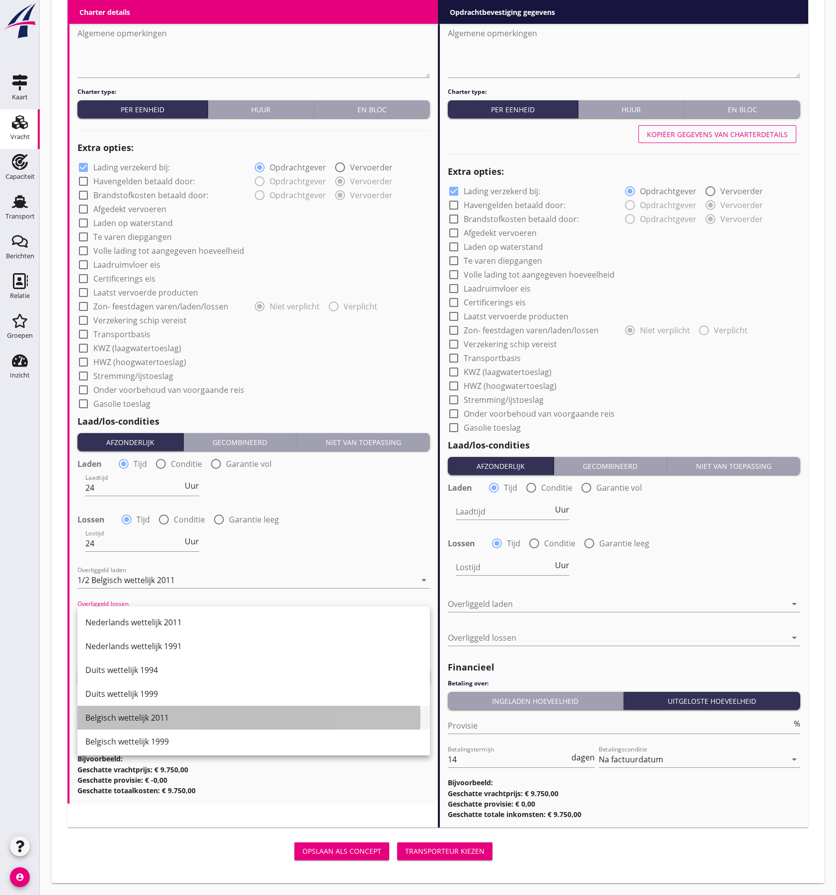
click at [173, 716] on div "Belgisch wettelijk 2011" at bounding box center [253, 717] width 337 height 12
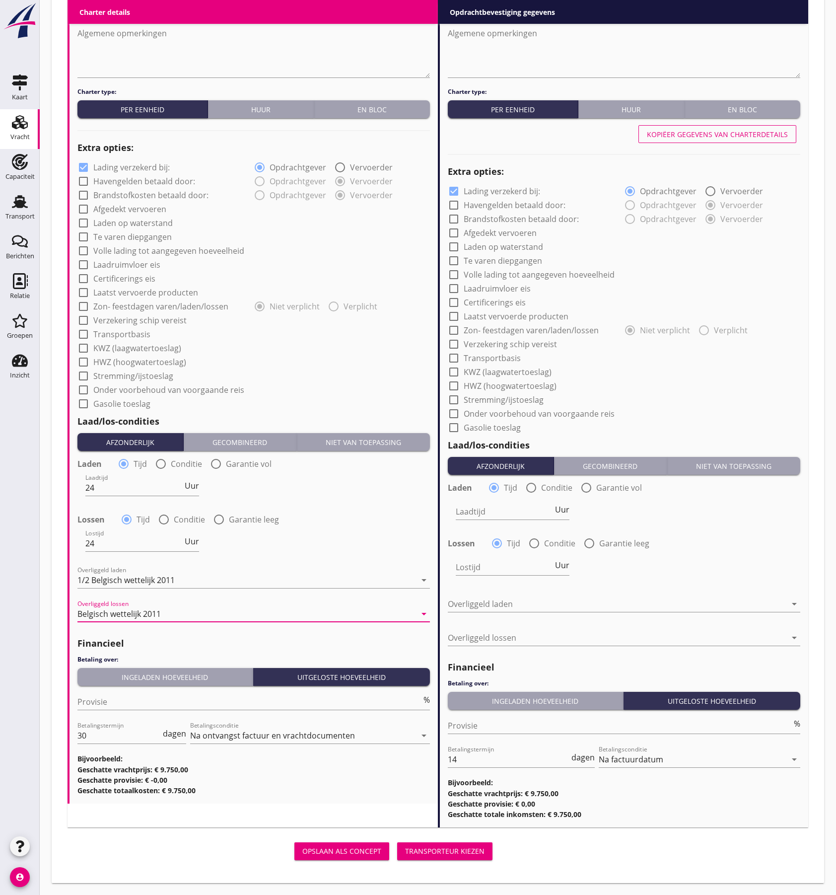
click at [215, 616] on div "Belgisch wettelijk 2011" at bounding box center [246, 614] width 339 height 16
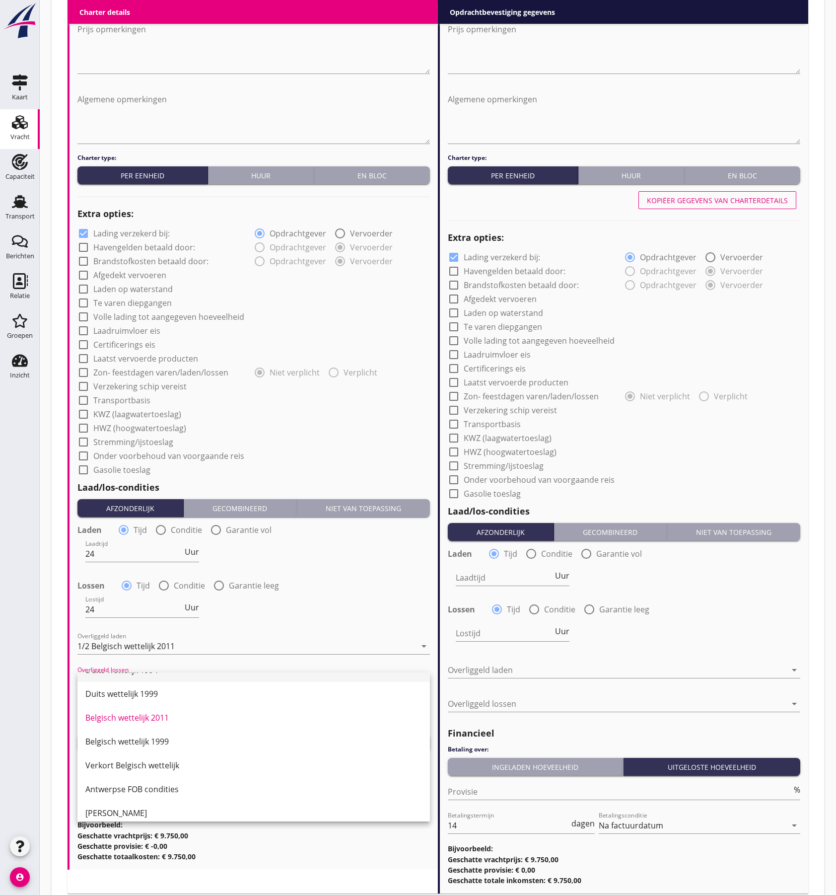
scroll to position [0, 0]
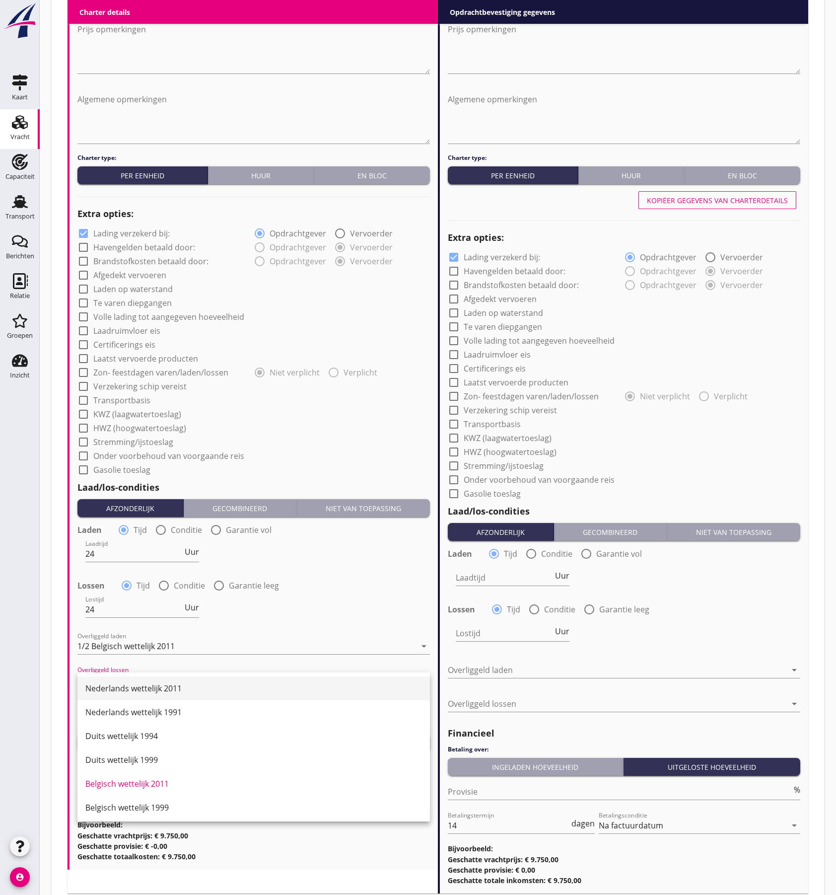
click at [219, 687] on div "Nederlands wettelijk 2011" at bounding box center [253, 688] width 337 height 12
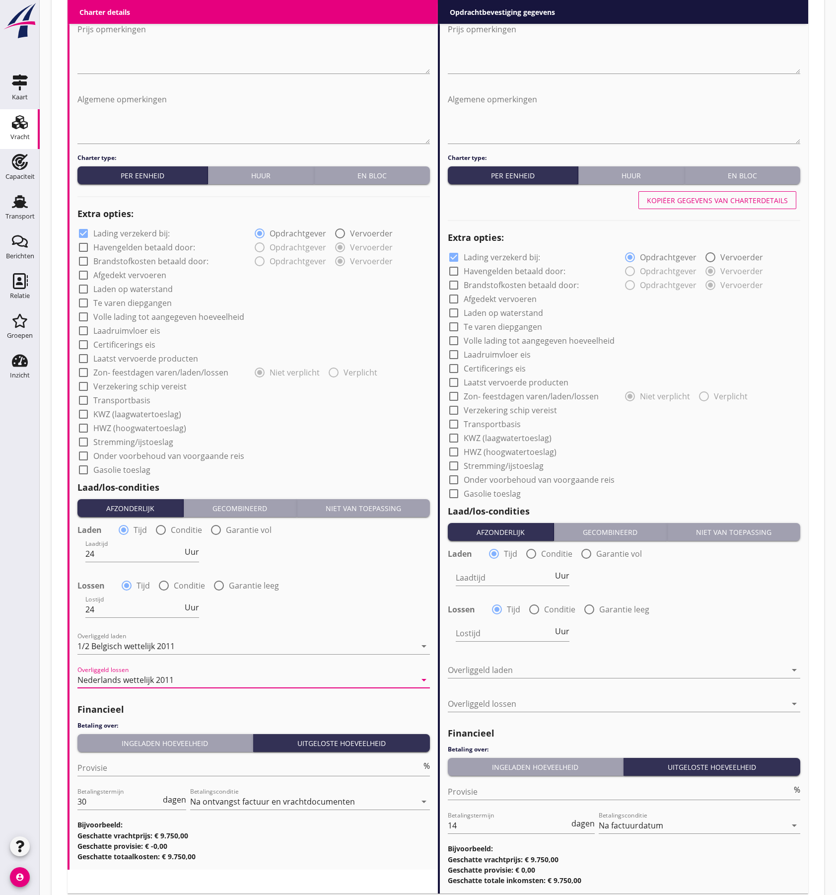
click at [301, 598] on div "Lostijd 24 Uur" at bounding box center [253, 610] width 354 height 36
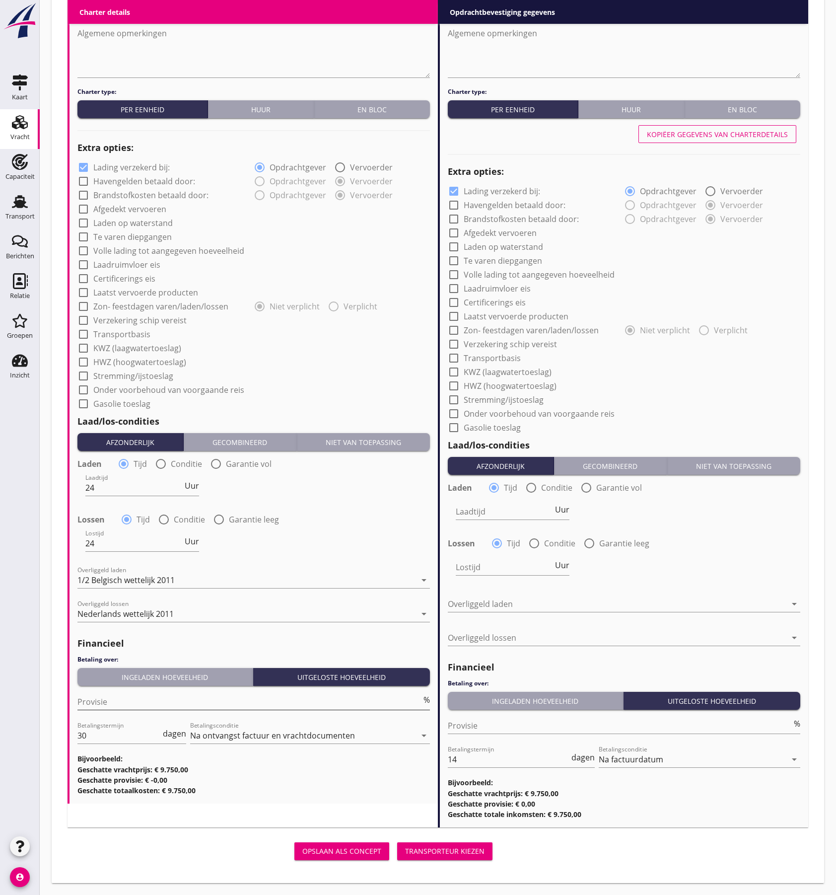
click at [125, 703] on input "Provisie" at bounding box center [249, 702] width 344 height 16
type input "5"
click at [350, 789] on h3 "Geschatte totaalkosten: € 9.262,50" at bounding box center [253, 790] width 352 height 10
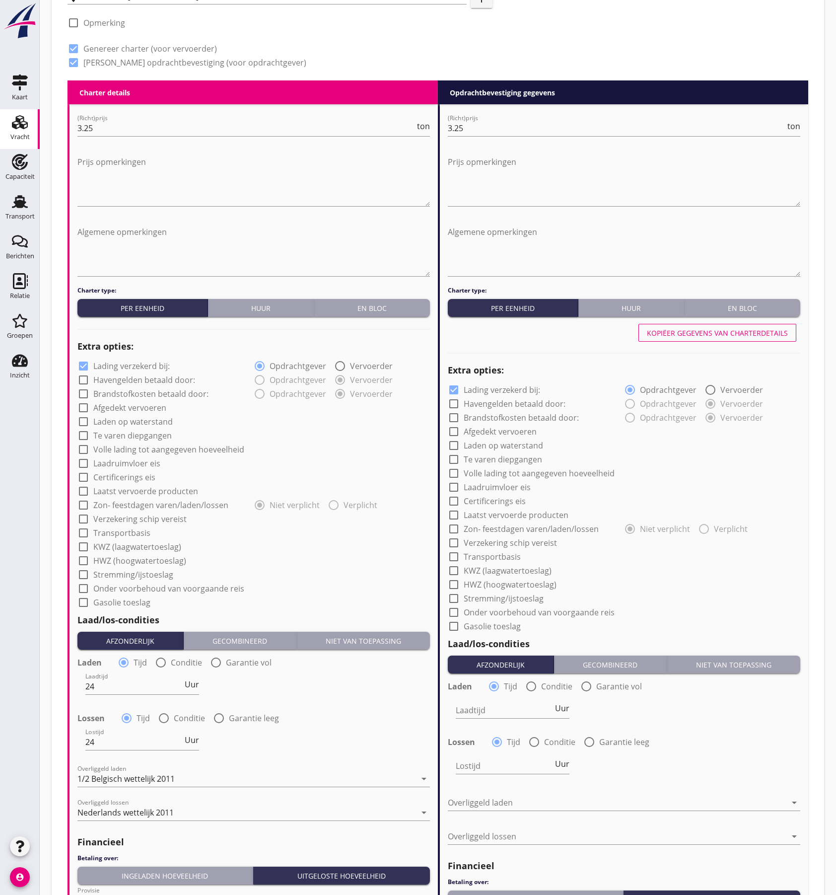
click at [686, 335] on div "Kopiëer gegevens van charterdetails" at bounding box center [717, 333] width 141 height 10
type input "24"
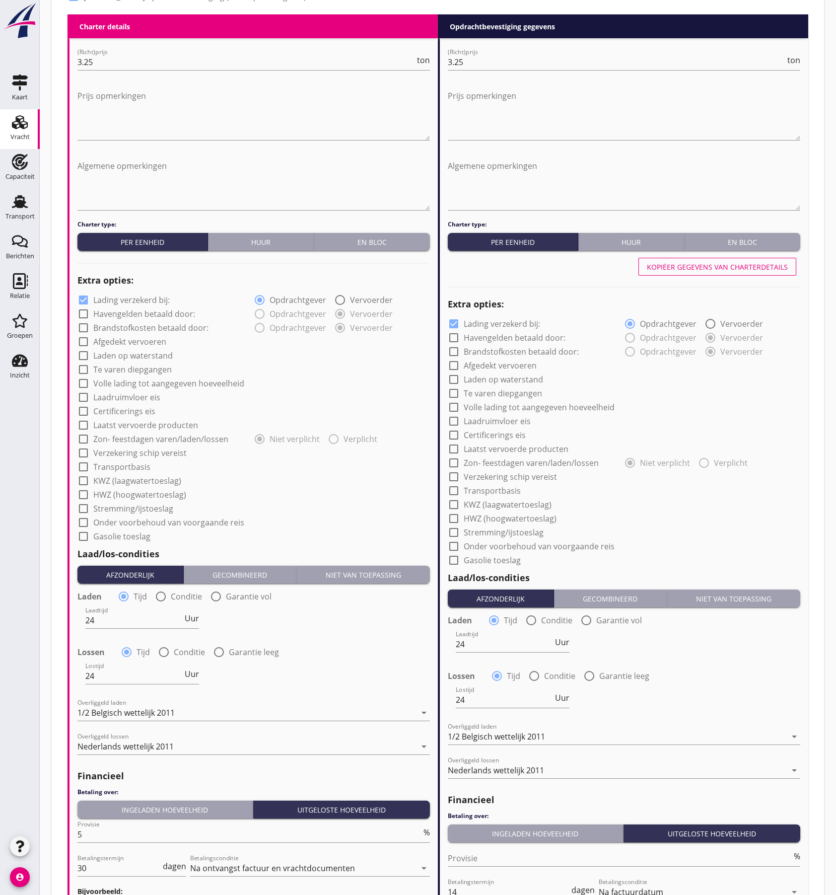
click at [164, 801] on button "Ingeladen hoeveelheid" at bounding box center [165, 809] width 176 height 18
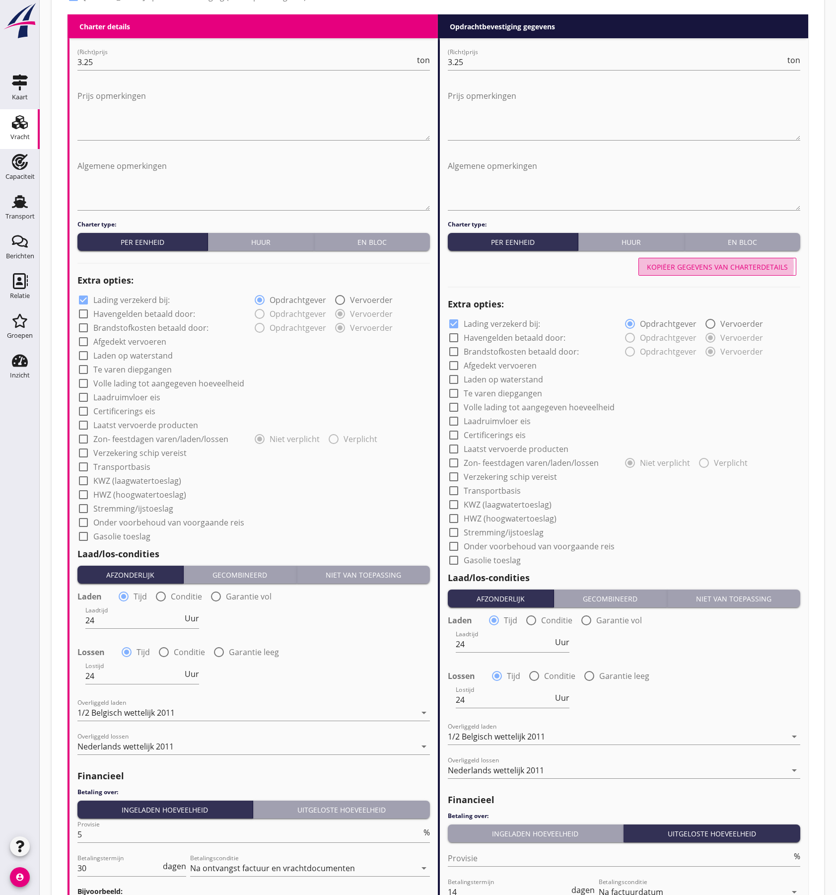
click at [706, 266] on div "Kopiëer gegevens van charterdetails" at bounding box center [717, 267] width 141 height 10
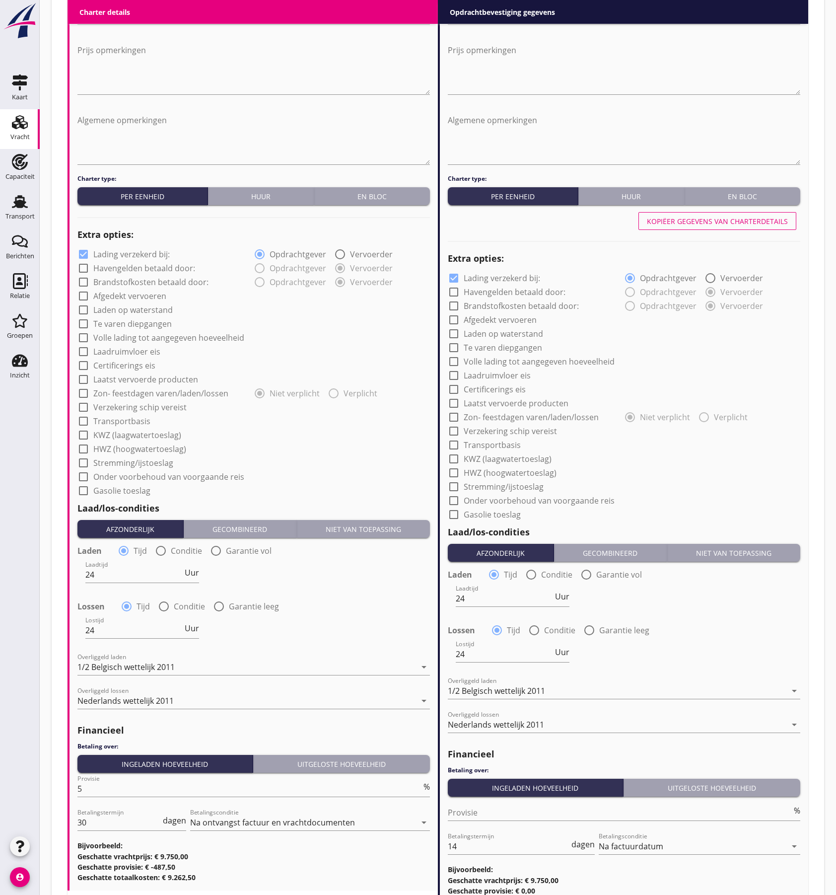
scroll to position [616, 0]
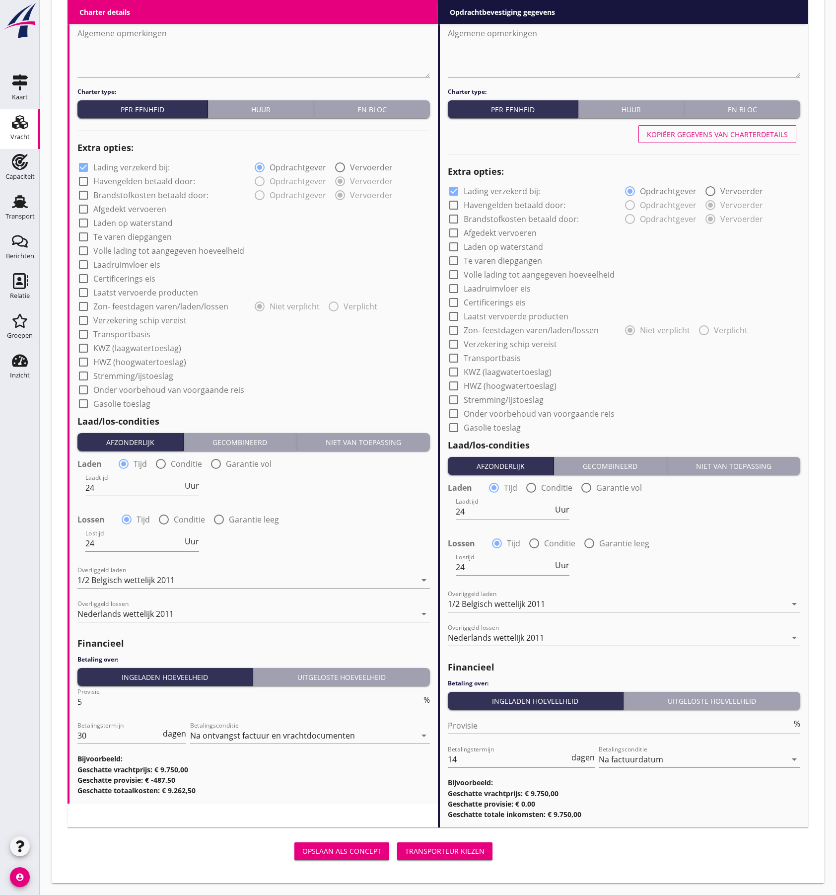
click at [419, 850] on div "Transporteur kiezen" at bounding box center [444, 850] width 79 height 10
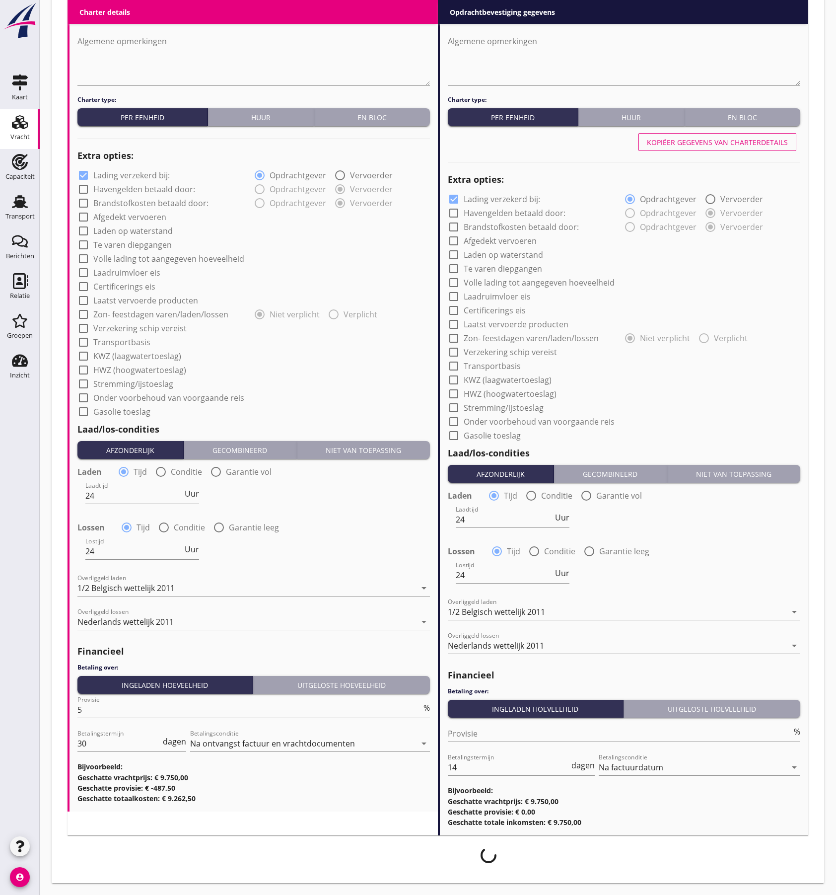
scroll to position [608, 0]
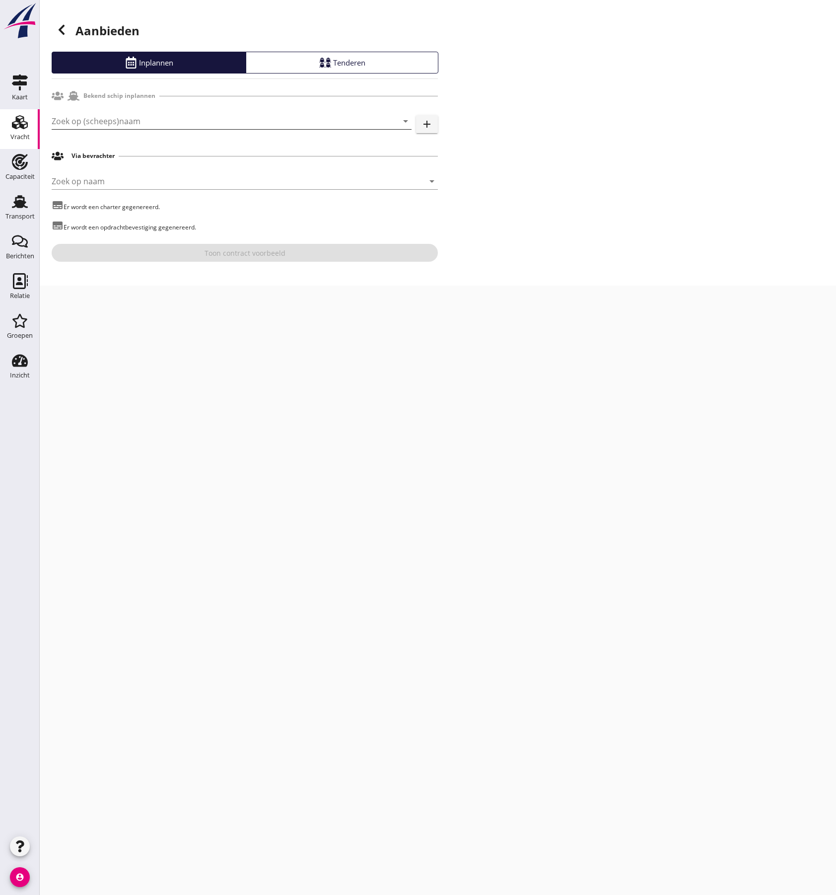
click at [96, 124] on input "Zoek op (scheeps)naam" at bounding box center [218, 121] width 332 height 16
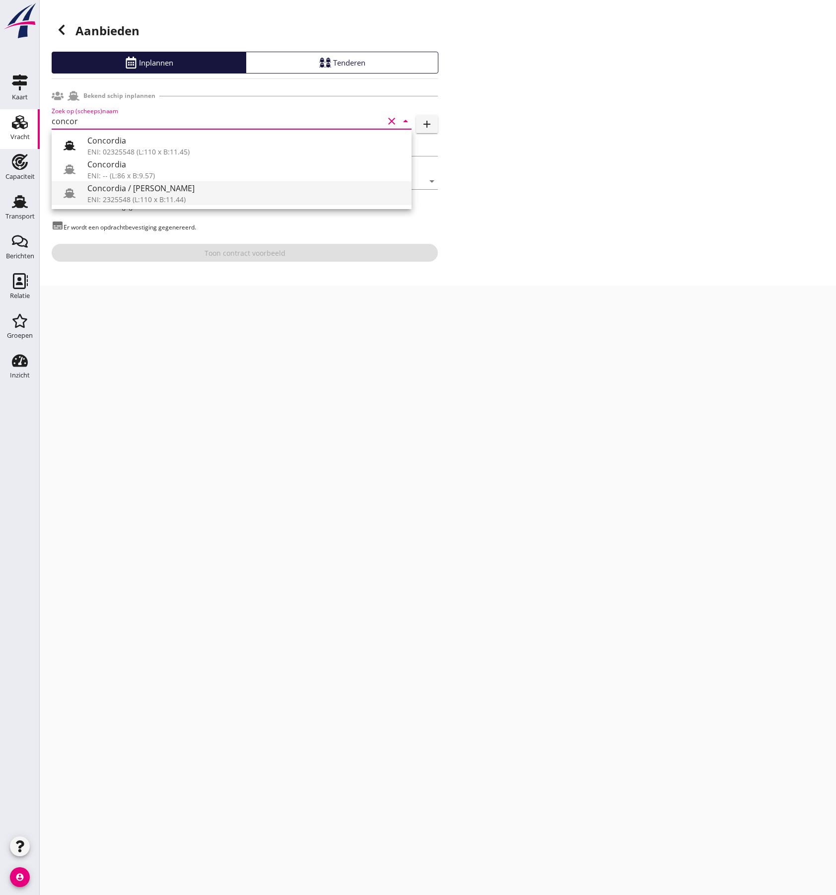
click at [194, 193] on div "Concordia / [PERSON_NAME]" at bounding box center [245, 188] width 316 height 12
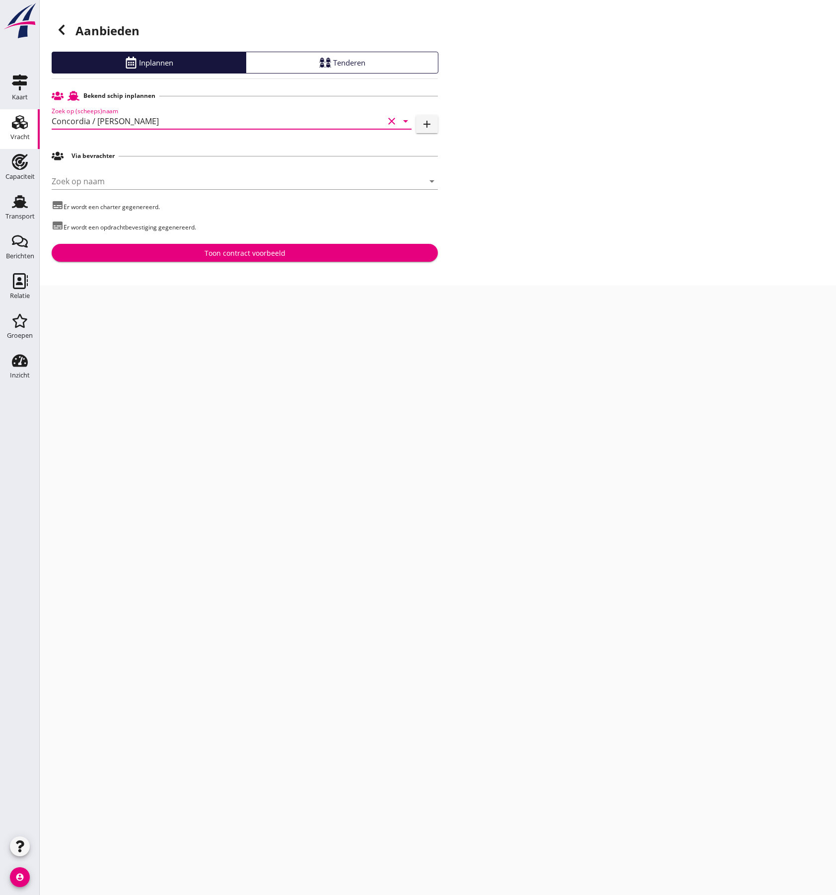
type input "Concordia / [PERSON_NAME]"
click at [220, 258] on button "Toon contract voorbeeld" at bounding box center [245, 253] width 386 height 18
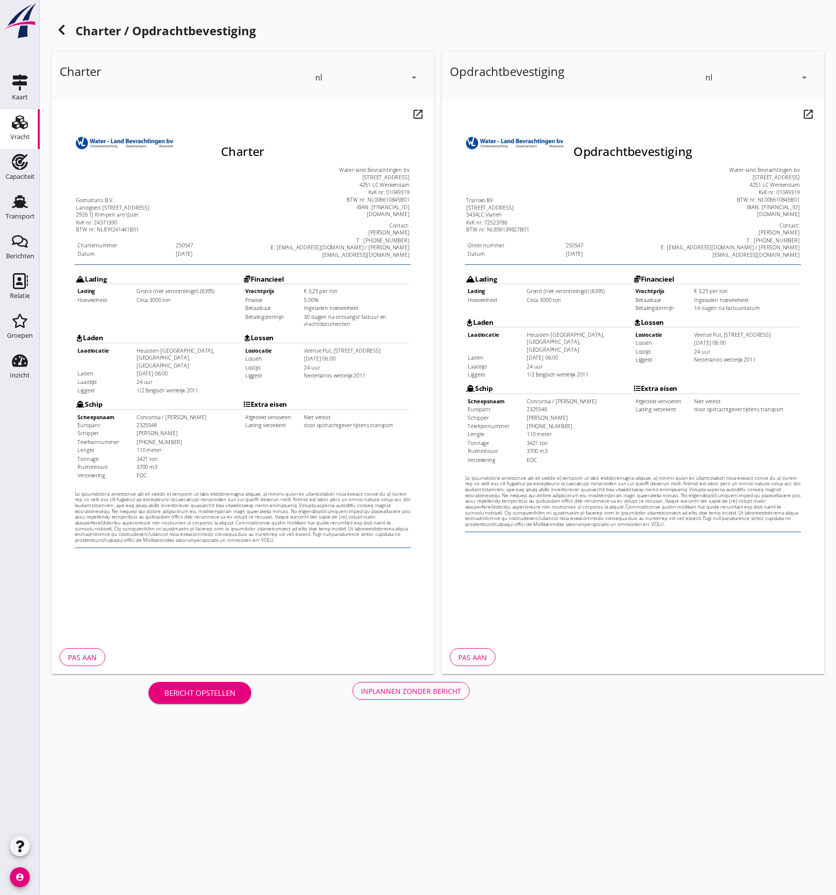
click at [395, 691] on div "Inplannen zonder bericht" at bounding box center [411, 691] width 100 height 10
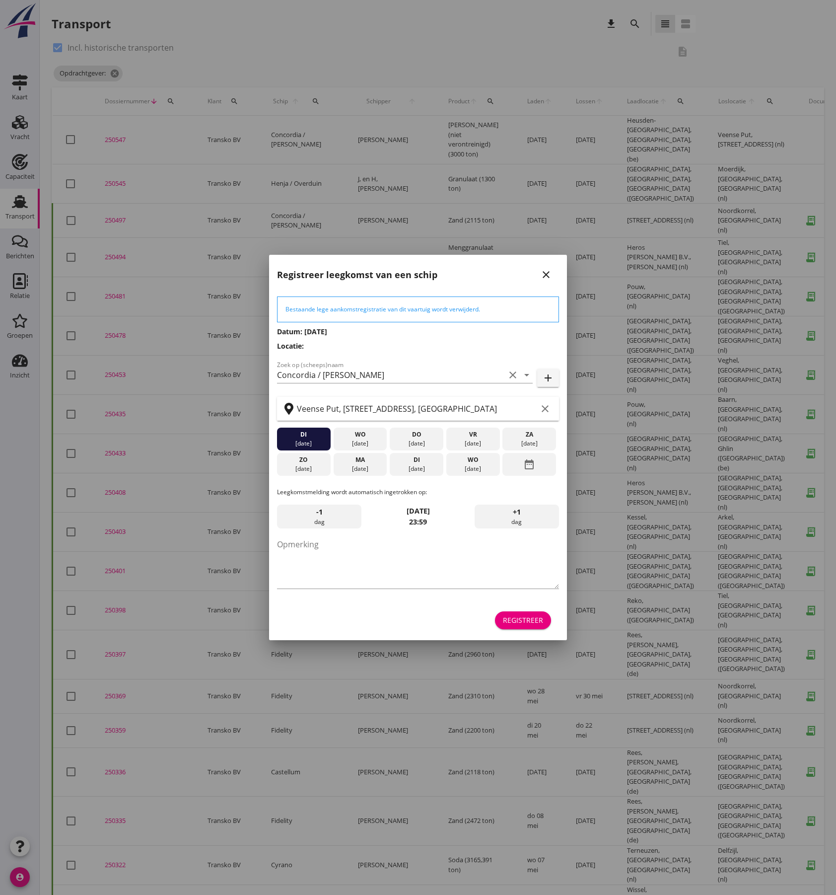
click at [515, 620] on div "Registreer" at bounding box center [523, 620] width 40 height 10
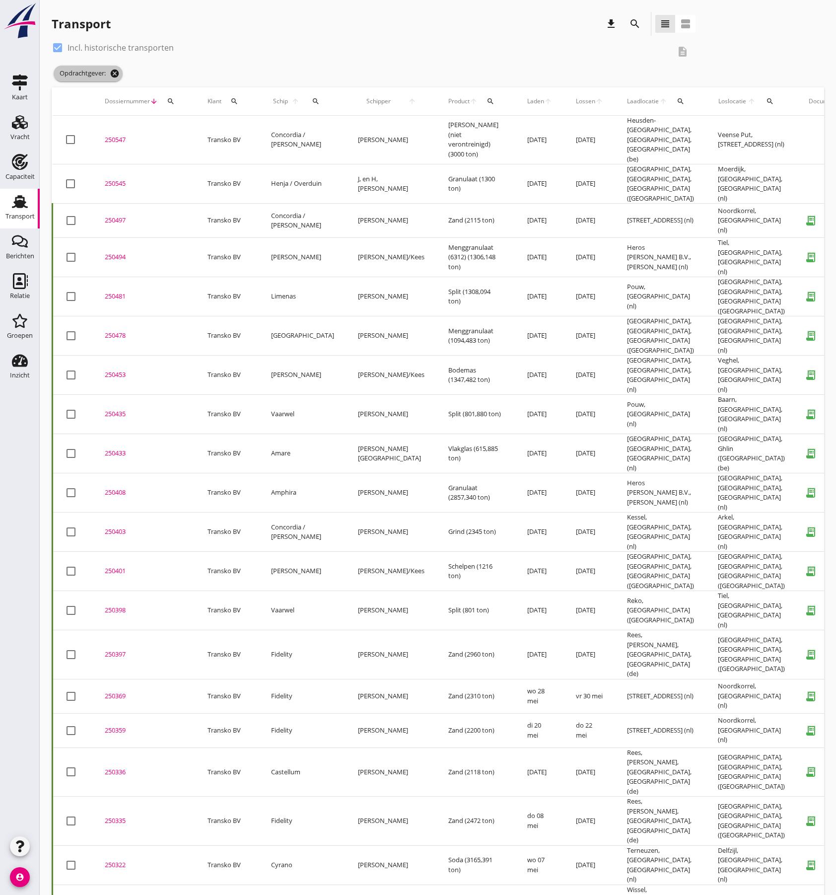
click at [110, 71] on icon "cancel" at bounding box center [115, 74] width 10 height 10
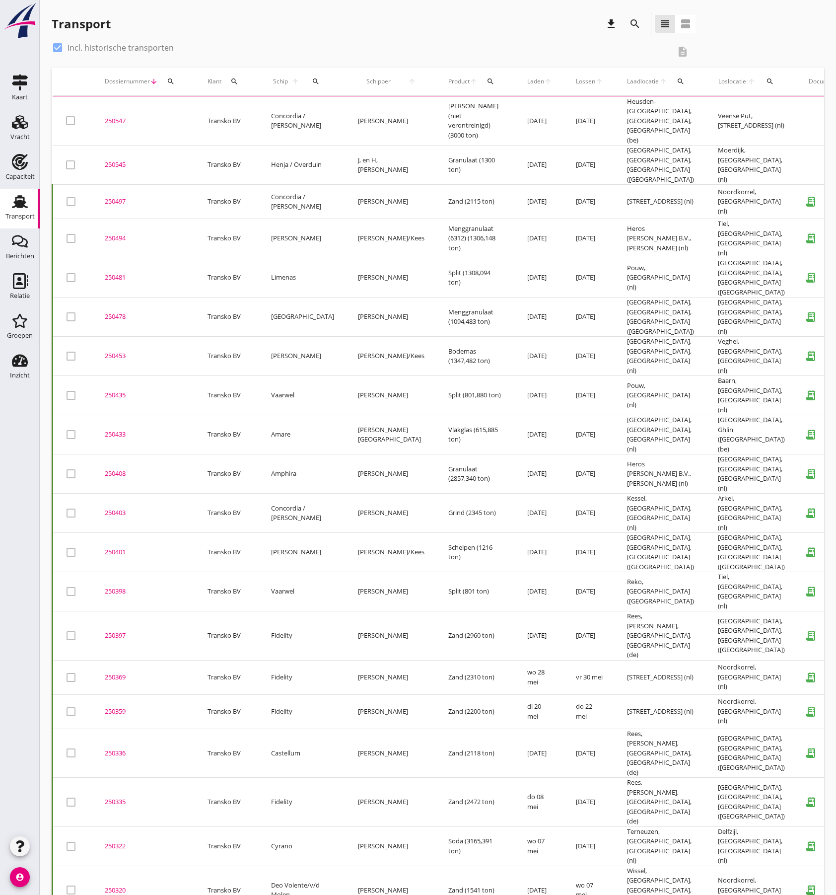
click at [226, 35] on div "Transport download search view_headline view_agenda" at bounding box center [374, 24] width 644 height 24
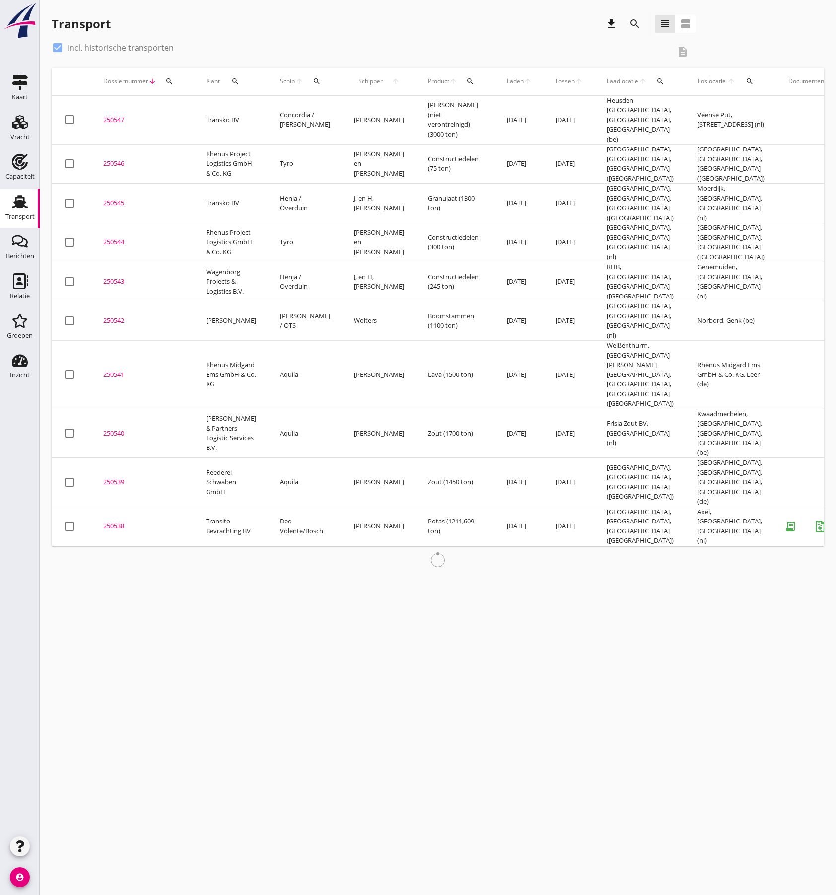
click at [56, 44] on div at bounding box center [57, 47] width 17 height 17
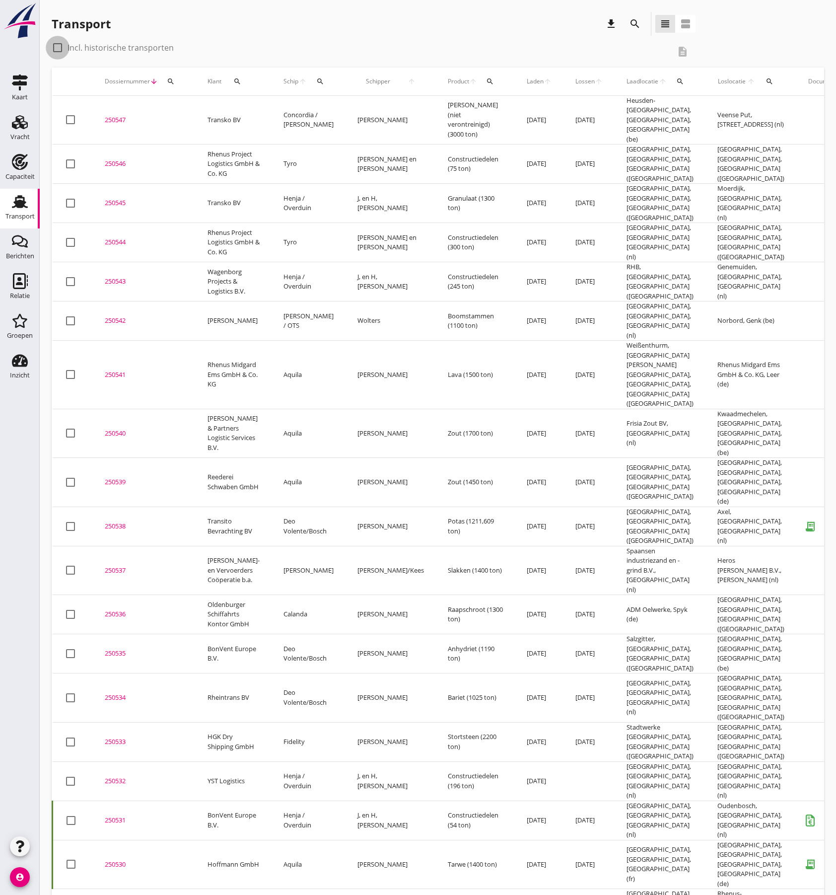
checkbox input "false"
click at [271, 44] on div "check_box_outline_blank Incl. historische transporten" at bounding box center [361, 48] width 618 height 16
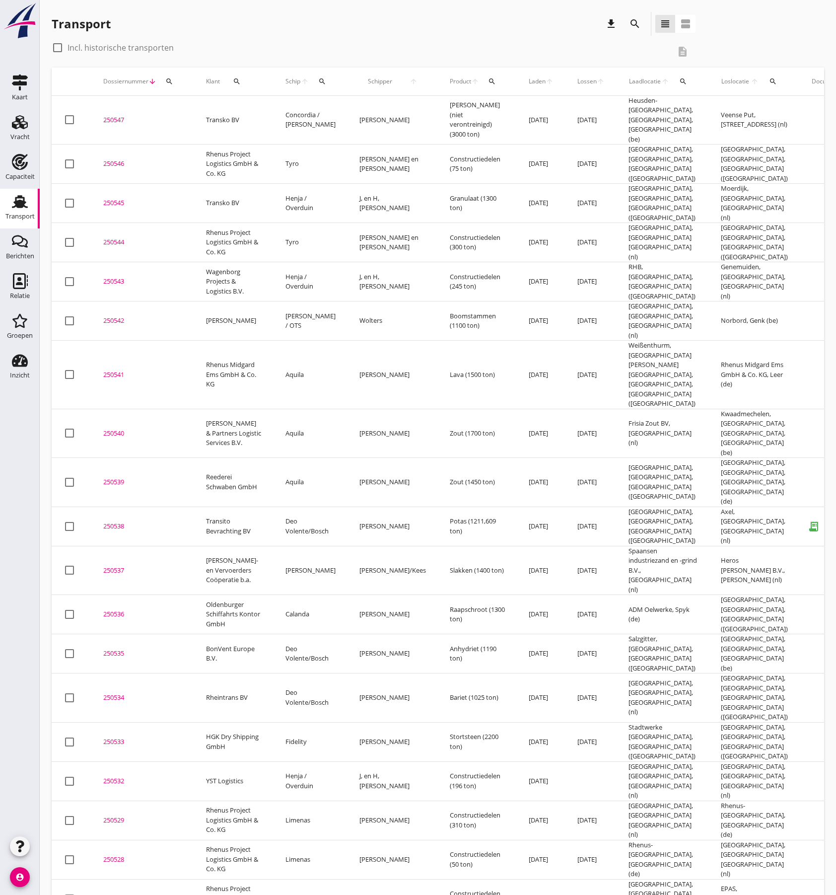
click at [116, 115] on div "250547" at bounding box center [142, 120] width 79 height 10
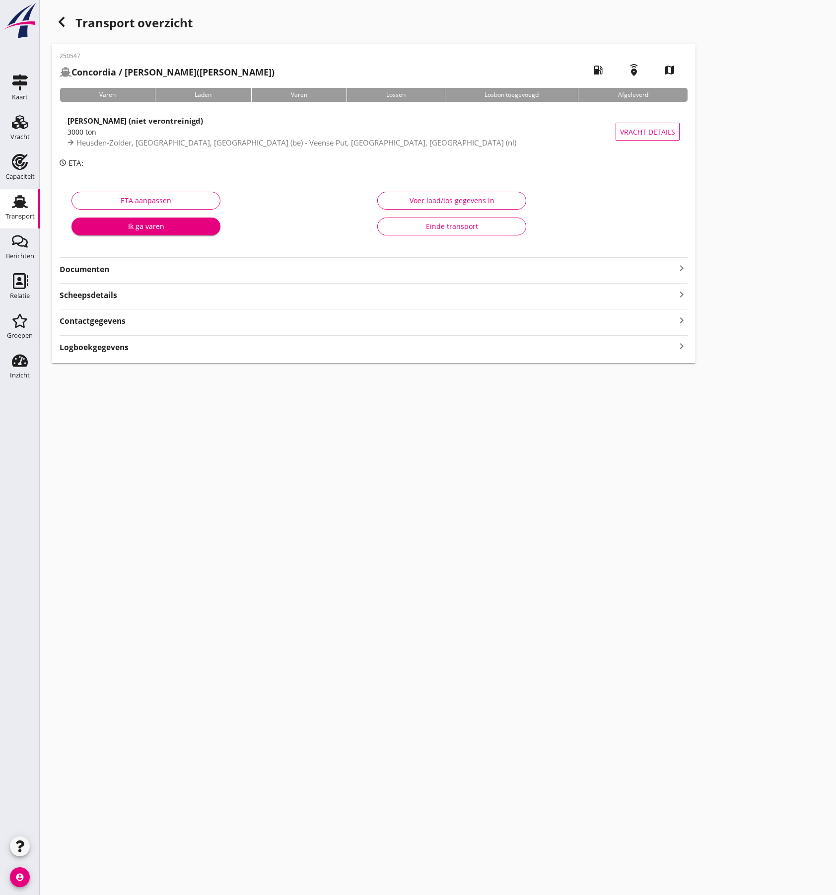
click at [204, 269] on strong "Documenten" at bounding box center [368, 269] width 616 height 11
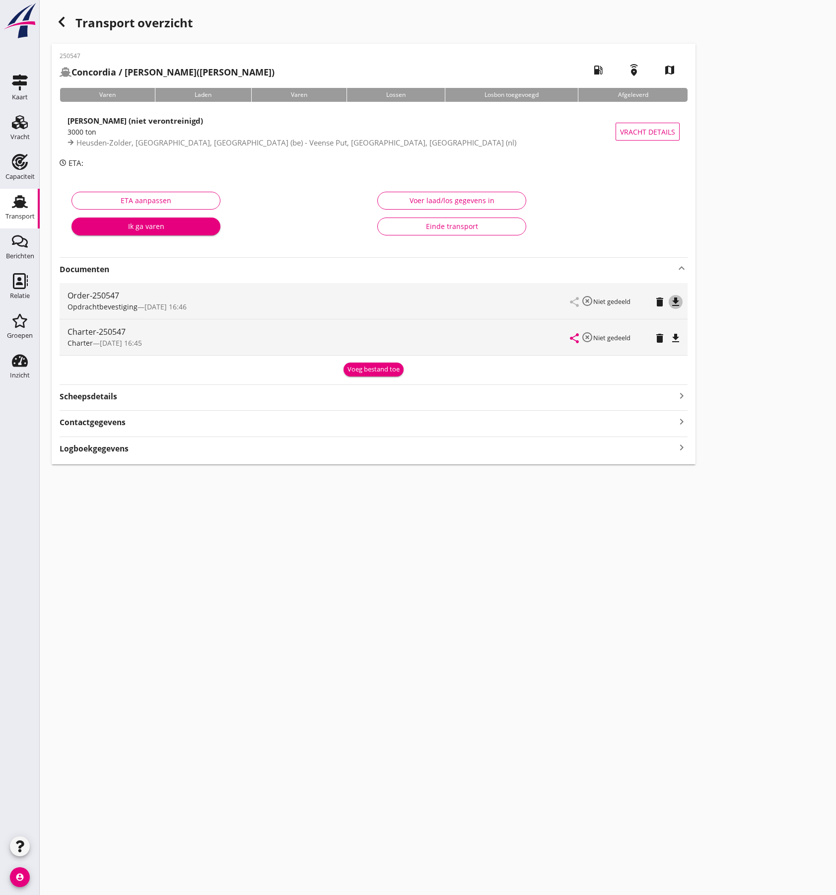
click at [677, 299] on icon "file_download" at bounding box center [676, 302] width 12 height 12
click at [674, 335] on icon "file_download" at bounding box center [676, 338] width 12 height 12
